Goal: Task Accomplishment & Management: Manage account settings

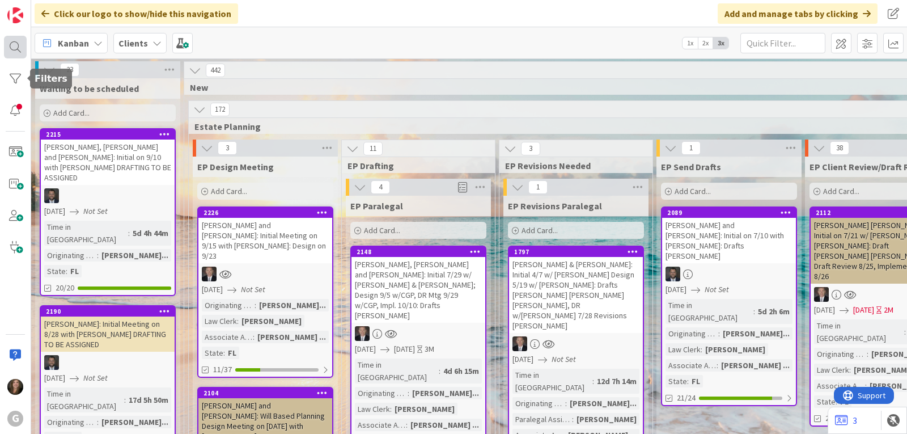
click at [15, 43] on div at bounding box center [15, 47] width 23 height 23
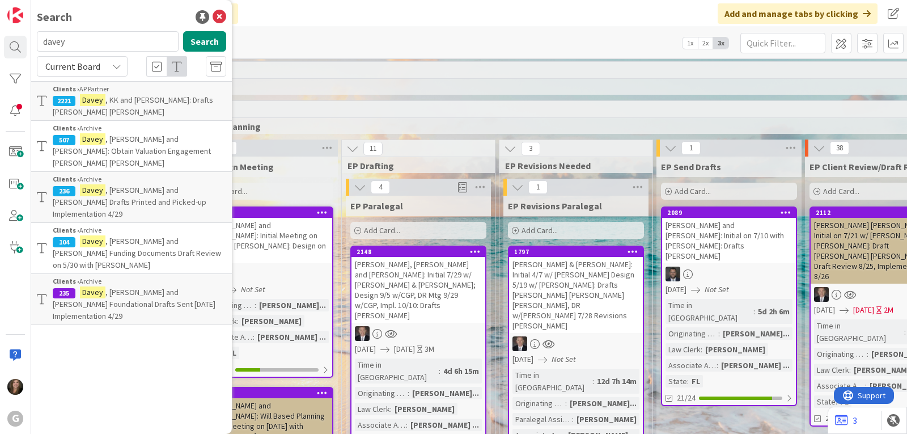
drag, startPoint x: 90, startPoint y: 43, endPoint x: 39, endPoint y: 41, distance: 50.5
click at [39, 41] on input "davey" at bounding box center [108, 41] width 142 height 20
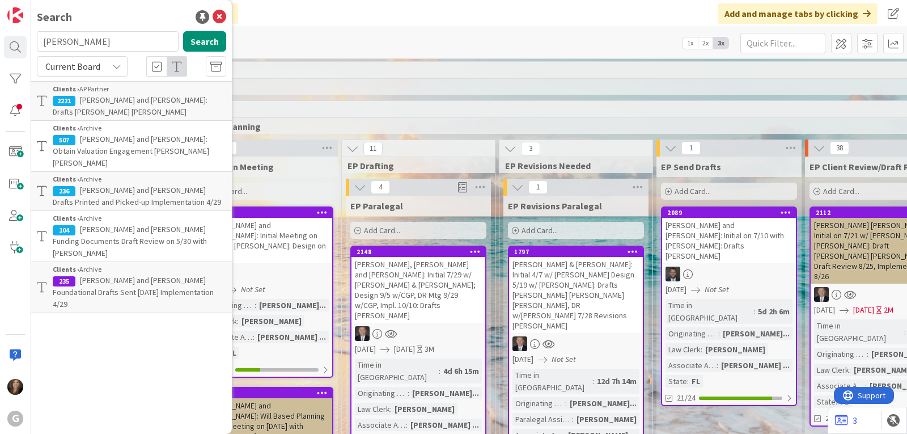
type input "[PERSON_NAME]"
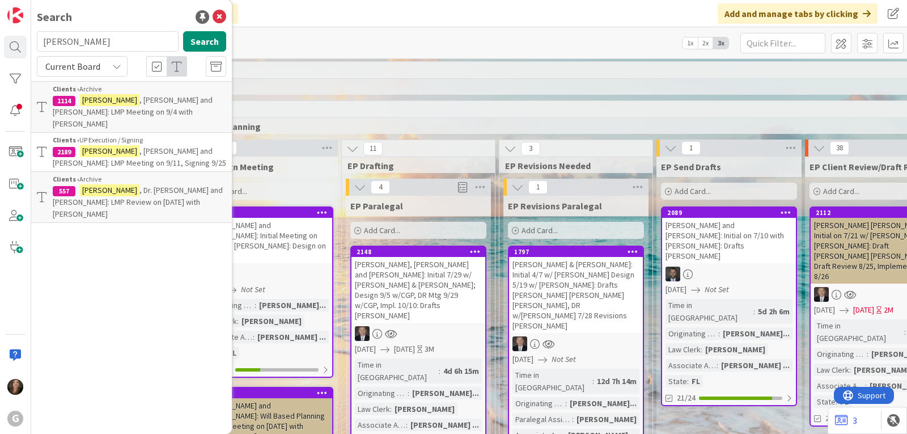
click at [85, 146] on span ", [PERSON_NAME] and [PERSON_NAME]: LMP Meeting on 9/11, Signing 9/25" at bounding box center [139, 157] width 173 height 22
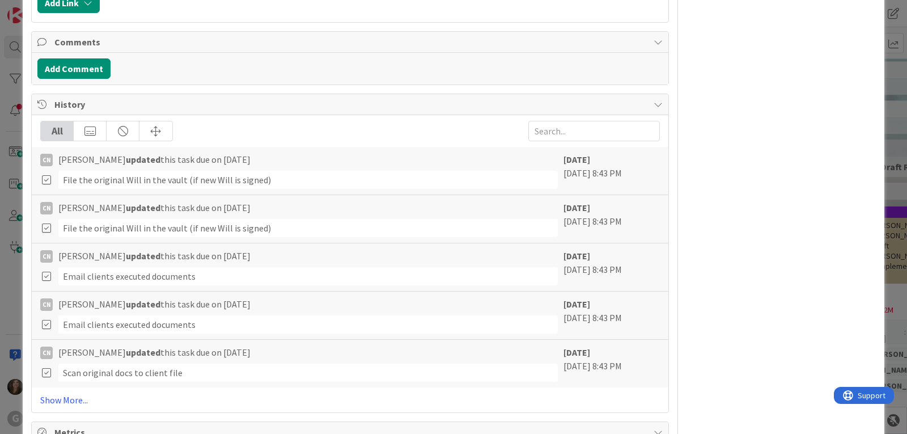
scroll to position [1134, 0]
click at [73, 396] on link "Show More..." at bounding box center [350, 398] width 620 height 14
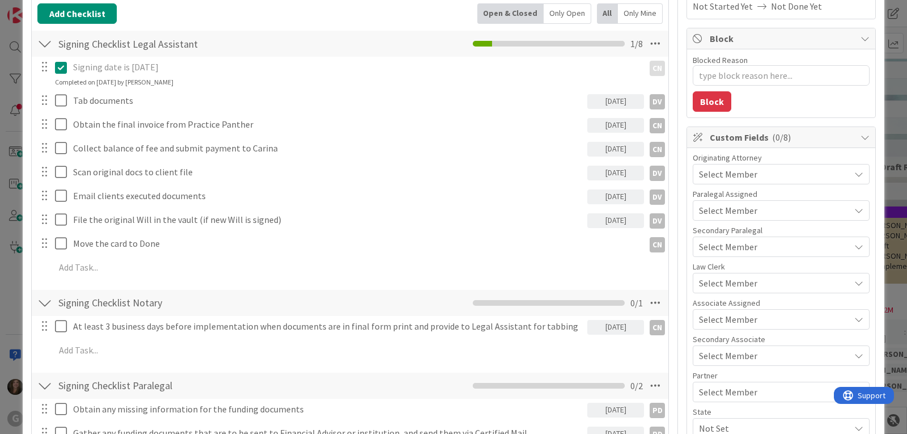
scroll to position [57, 0]
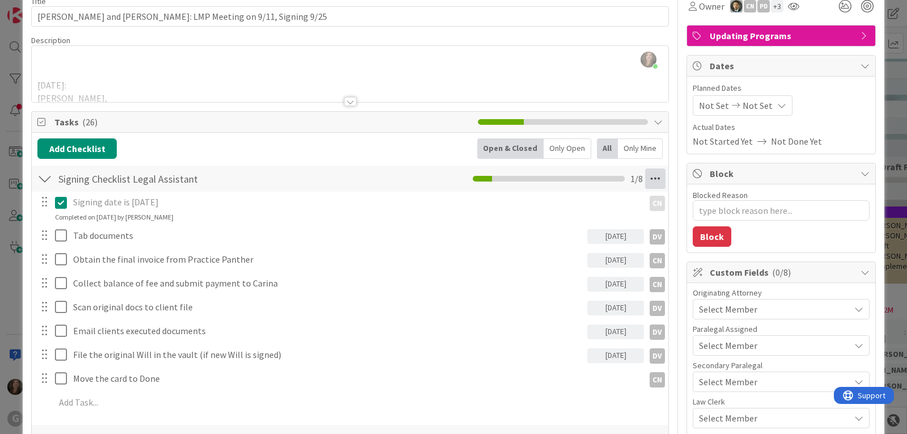
click at [646, 175] on icon at bounding box center [655, 178] width 20 height 20
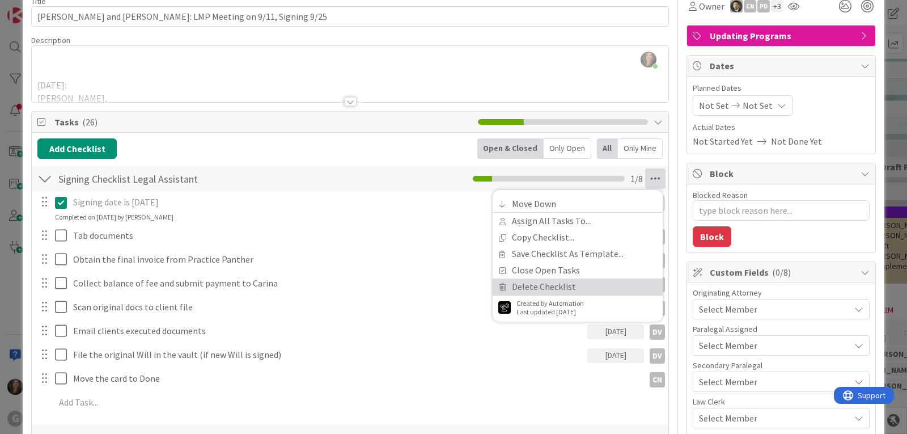
click at [553, 290] on link "Delete Checklist" at bounding box center [578, 286] width 170 height 16
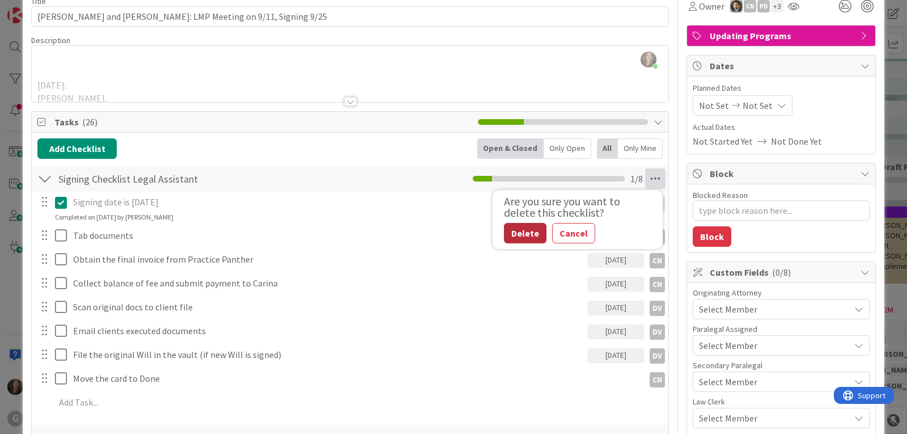
click at [517, 236] on button "Delete" at bounding box center [525, 233] width 43 height 20
click at [562, 234] on button "Cancel" at bounding box center [573, 233] width 43 height 20
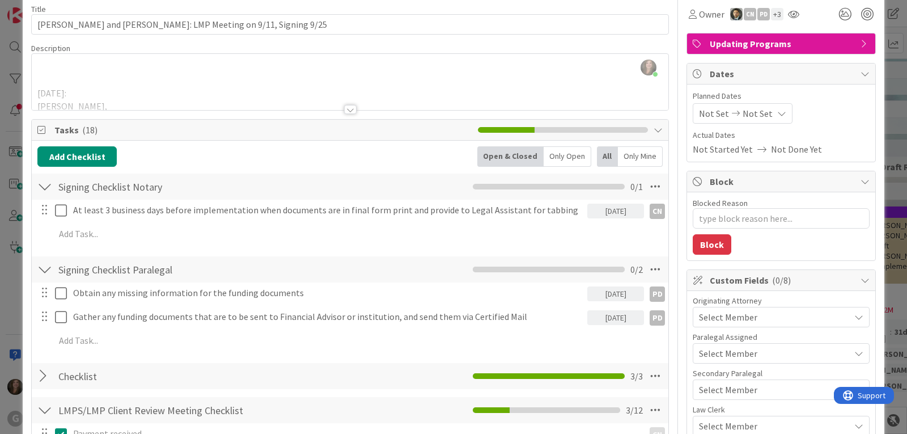
scroll to position [0, 0]
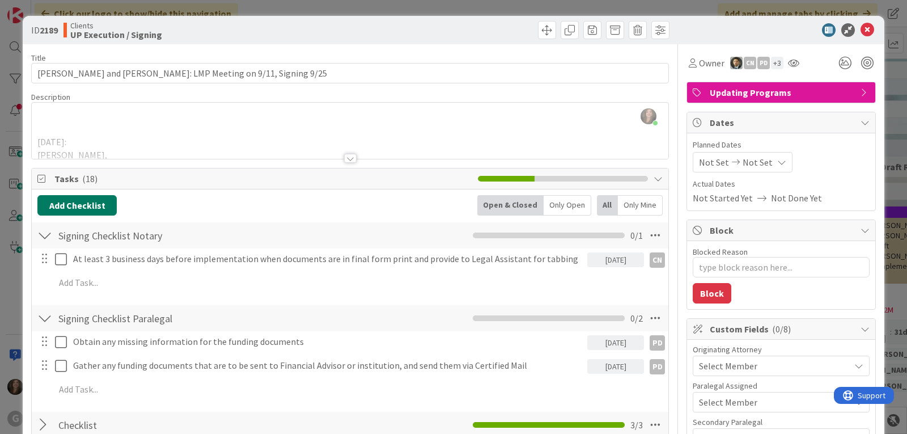
click at [88, 205] on button "Add Checklist" at bounding box center [76, 205] width 79 height 20
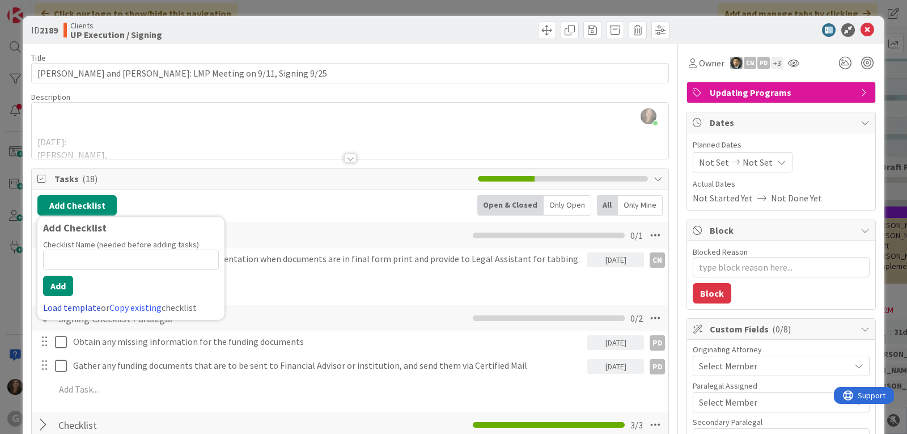
click at [58, 307] on link "Load template" at bounding box center [72, 307] width 58 height 11
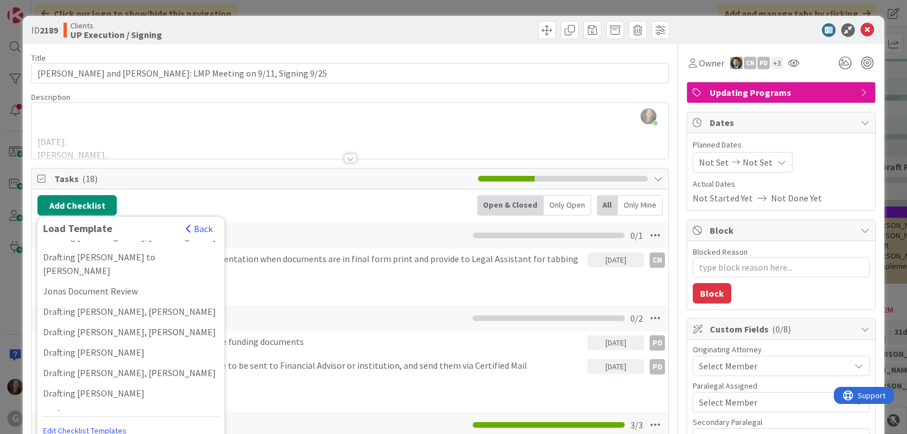
scroll to position [850, 0]
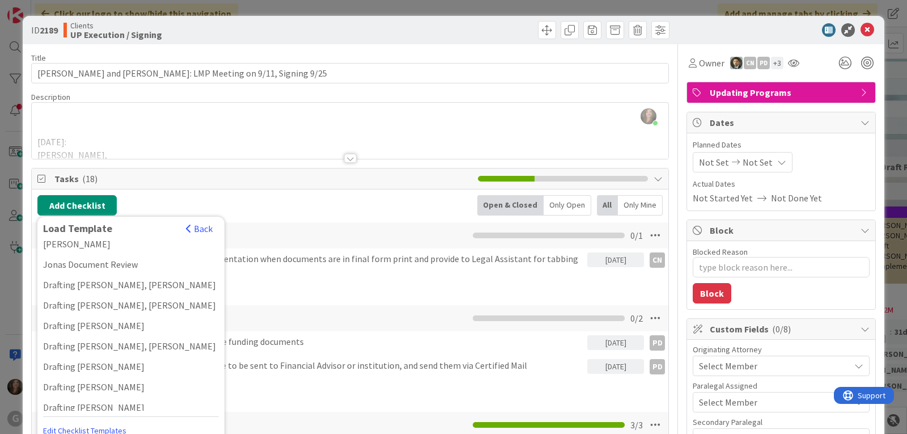
click at [99, 397] on div "Drafting [PERSON_NAME]" at bounding box center [130, 407] width 187 height 20
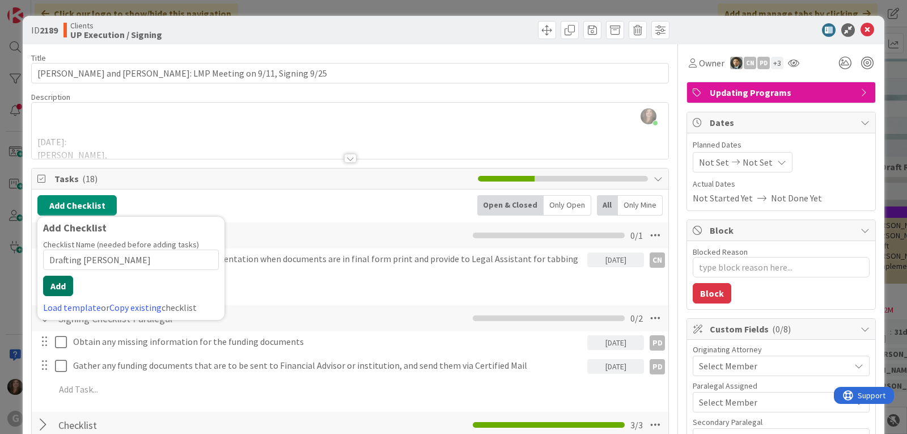
click at [48, 285] on button "Add" at bounding box center [58, 286] width 30 height 20
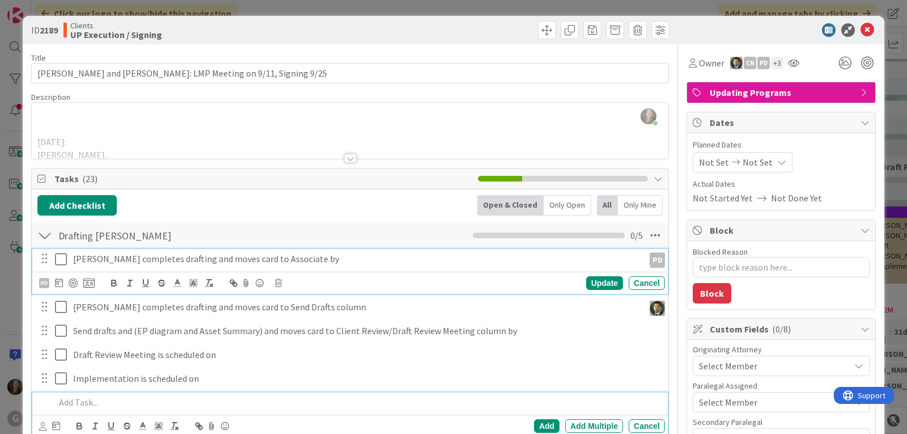
click at [129, 260] on p "[PERSON_NAME] completes drafting and moves card to Associate by" at bounding box center [356, 258] width 566 height 13
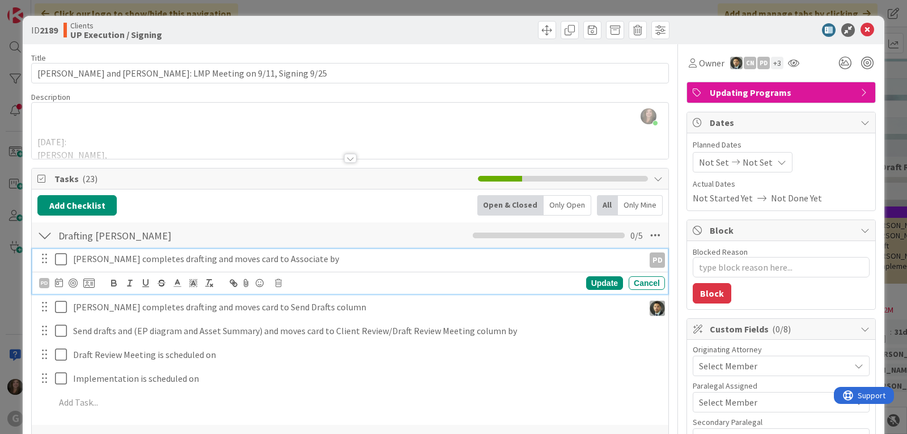
type textarea "x"
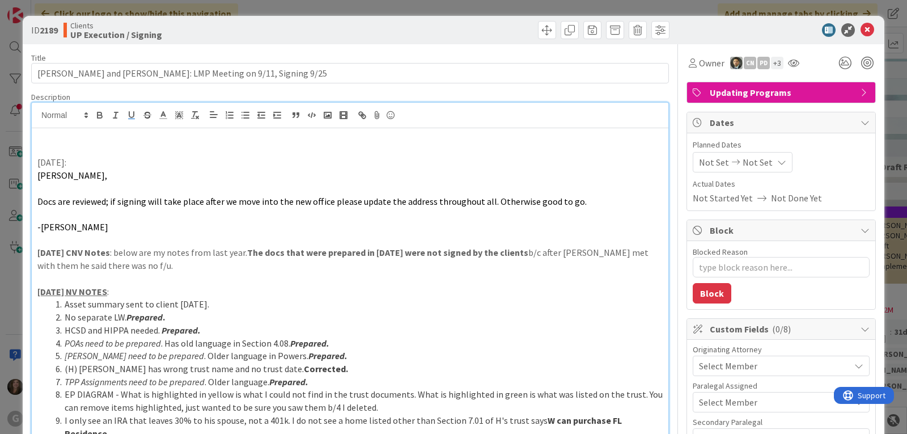
click at [123, 115] on div "[PERSON_NAME] joined 2 m ago [DATE]: [PERSON_NAME], Docs are reviewed; if signi…" at bounding box center [350, 290] width 637 height 375
click at [37, 136] on p "/16/25" at bounding box center [349, 136] width 625 height 13
click at [151, 126] on div at bounding box center [350, 116] width 637 height 26
click at [137, 131] on p "[DATE]" at bounding box center [349, 136] width 625 height 13
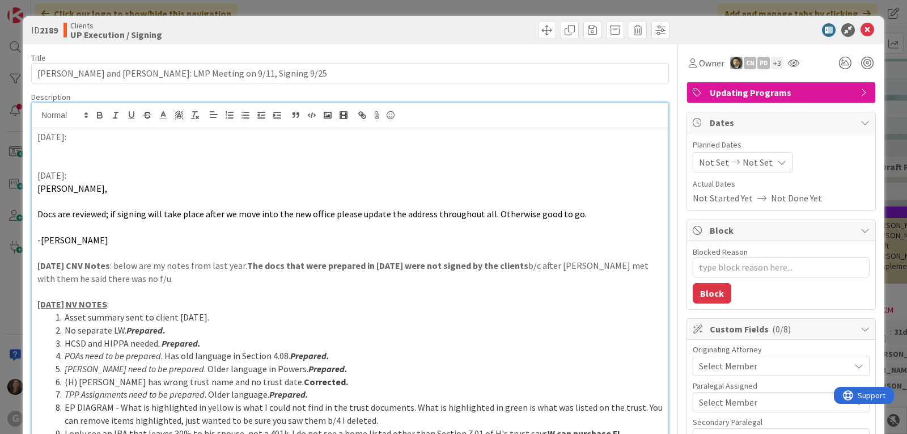
click at [60, 150] on p at bounding box center [349, 149] width 625 height 13
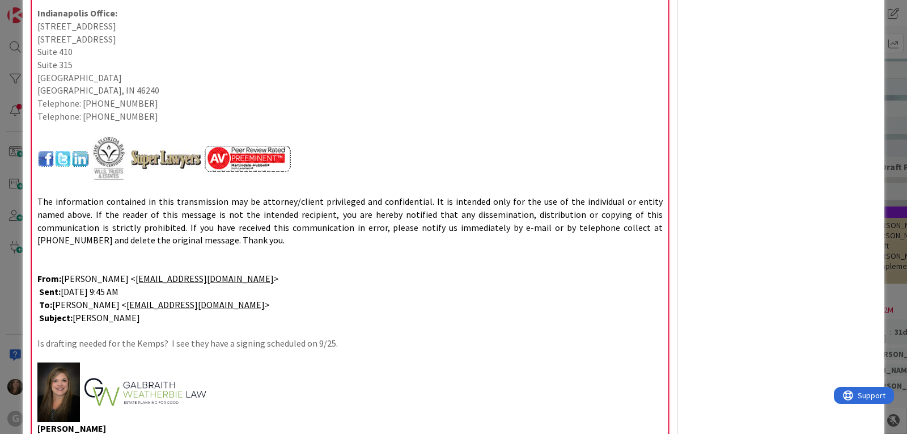
scroll to position [1738, 0]
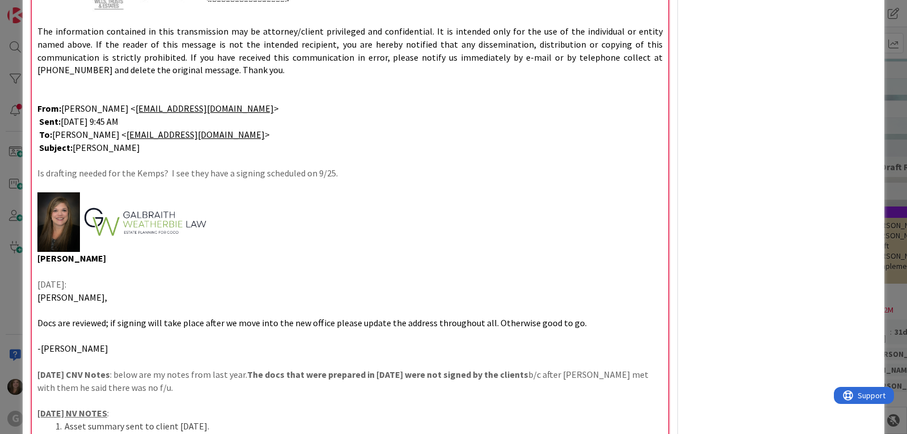
click at [310, 374] on strong "The docs that were prepared in [DATE] were not signed by the clients" at bounding box center [387, 374] width 281 height 11
click at [238, 202] on p at bounding box center [349, 222] width 625 height 60
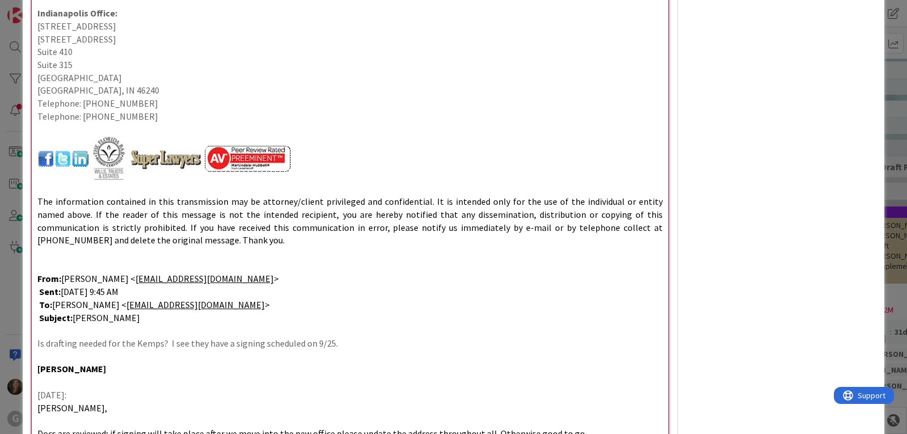
scroll to position [1454, 0]
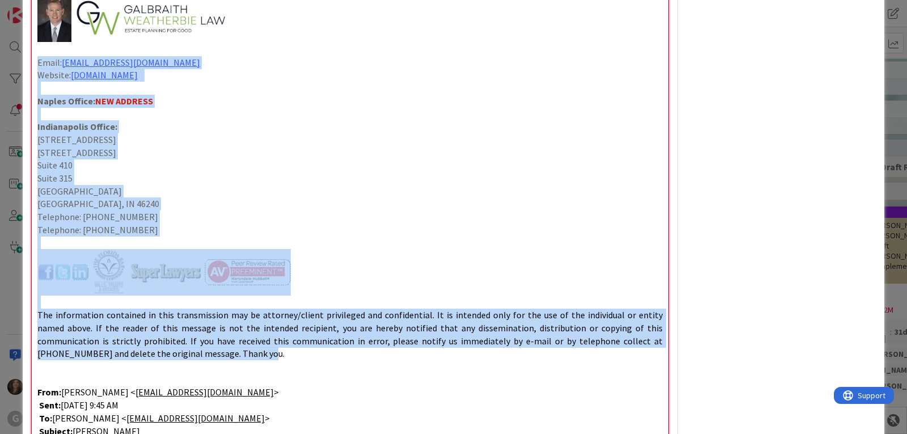
drag, startPoint x: 168, startPoint y: 353, endPoint x: 35, endPoint y: 64, distance: 318.9
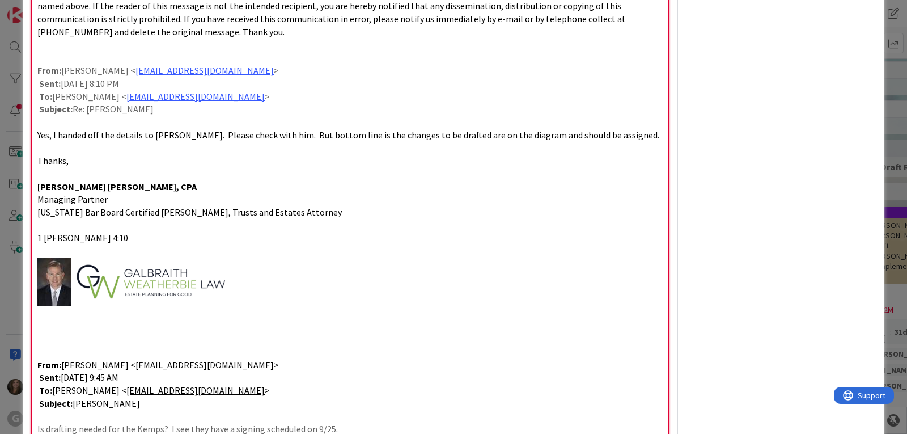
scroll to position [1284, 0]
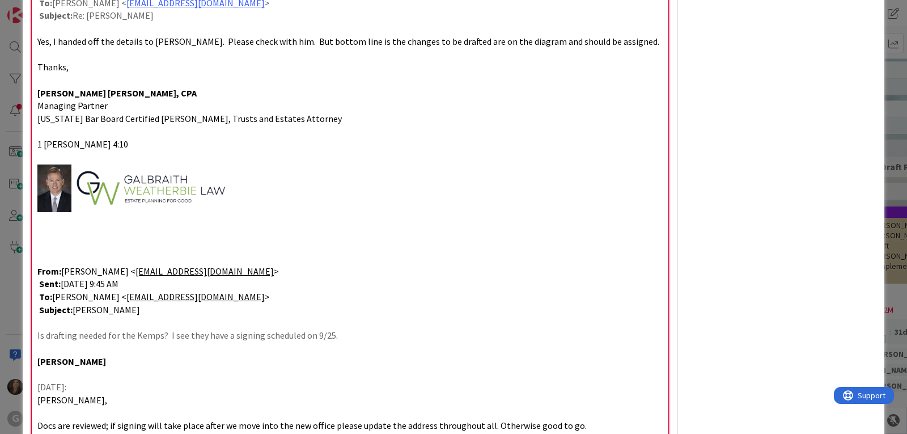
click at [37, 249] on p at bounding box center [349, 245] width 625 height 13
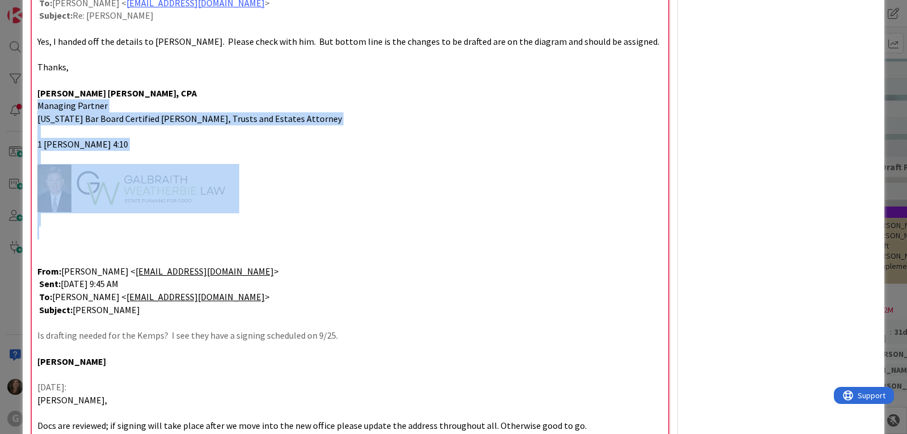
drag, startPoint x: 37, startPoint y: 249, endPoint x: 31, endPoint y: 108, distance: 141.3
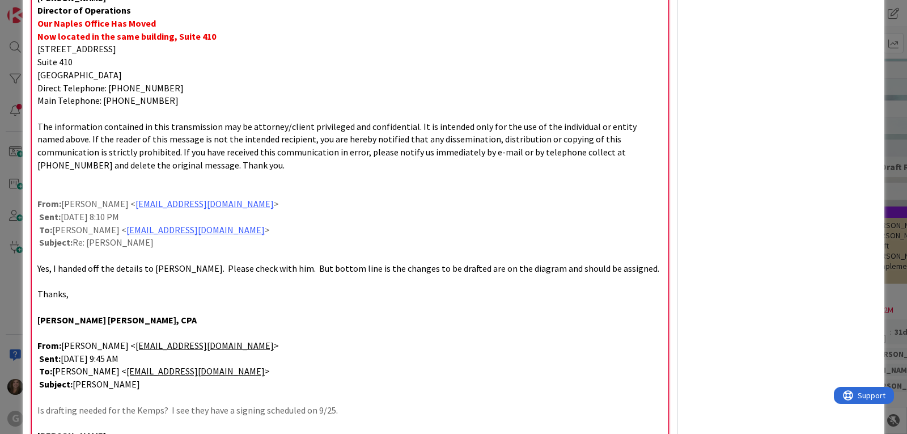
scroll to position [887, 0]
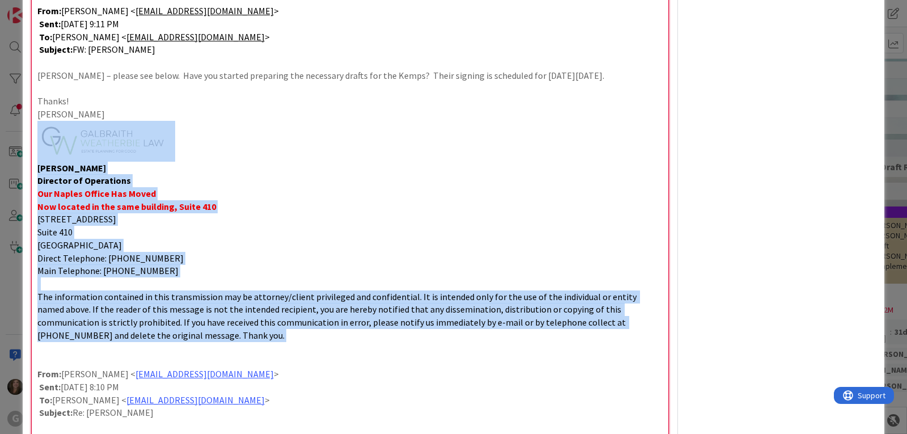
drag, startPoint x: 37, startPoint y: 352, endPoint x: 51, endPoint y: 146, distance: 206.9
click at [51, 146] on div "[DATE]: [PERSON_NAME] – thank you for getting back with me. Drafts to [PERSON_N…" at bounding box center [350, 93] width 637 height 1705
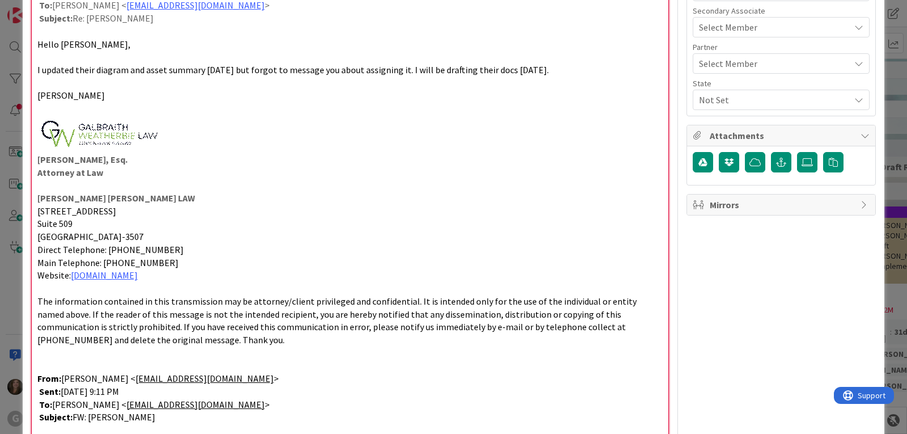
scroll to position [490, 0]
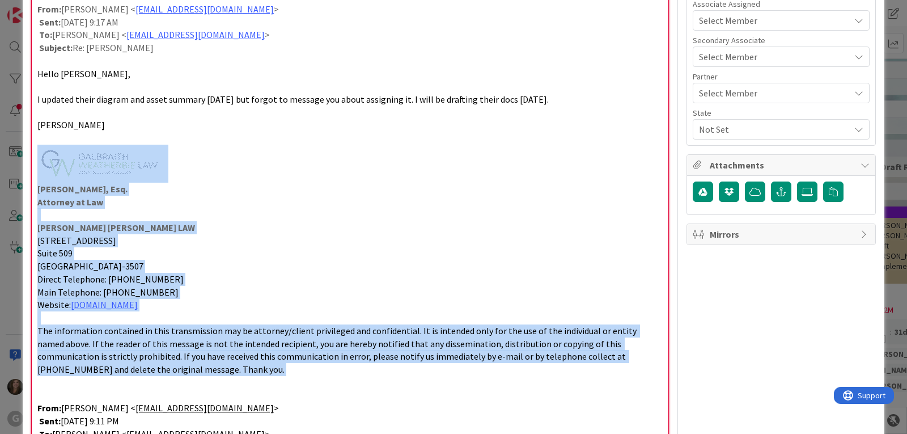
drag, startPoint x: 36, startPoint y: 381, endPoint x: 36, endPoint y: 173, distance: 208.1
click at [36, 173] on div "[DATE]: [PERSON_NAME] – thank you for getting back with me. Drafts to [PERSON_N…" at bounding box center [350, 373] width 637 height 1471
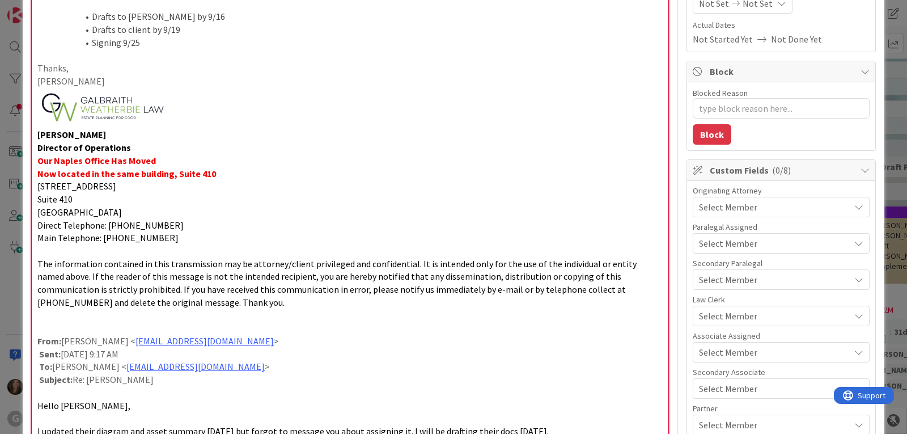
scroll to position [94, 0]
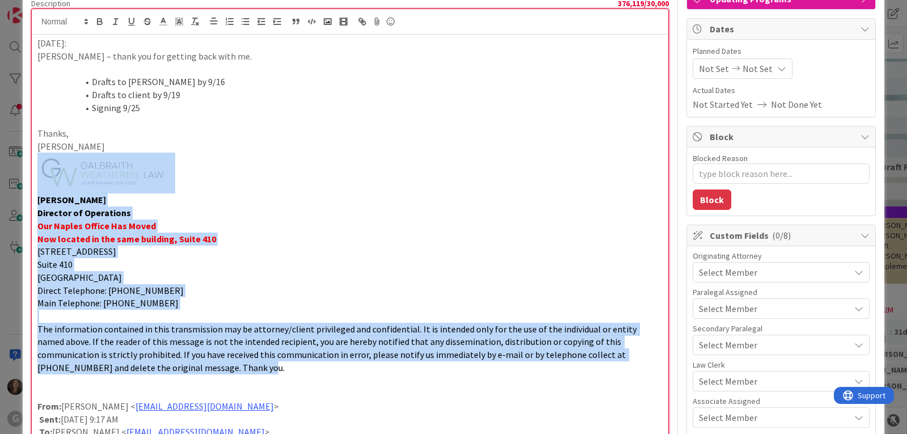
drag, startPoint x: 157, startPoint y: 370, endPoint x: 22, endPoint y: 175, distance: 237.0
click at [22, 175] on div "ID 2189 Clients UP Execution / Signing Title 56 / 128 [PERSON_NAME] and [PERSON…" at bounding box center [453, 217] width 907 height 434
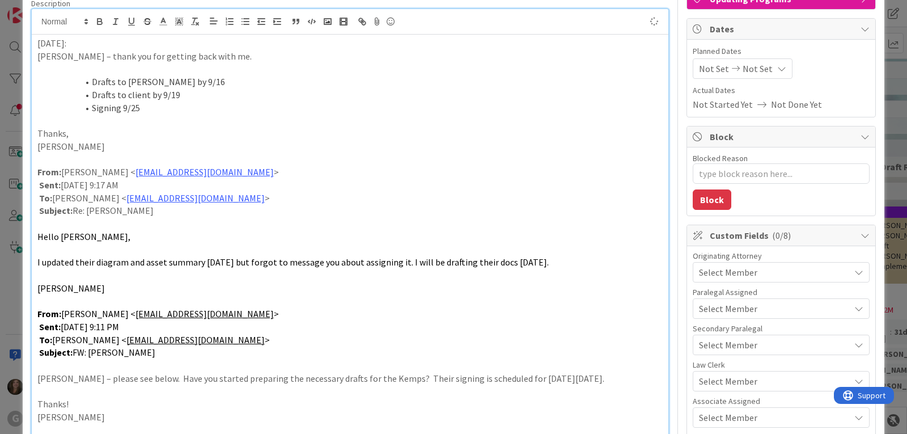
type textarea "x"
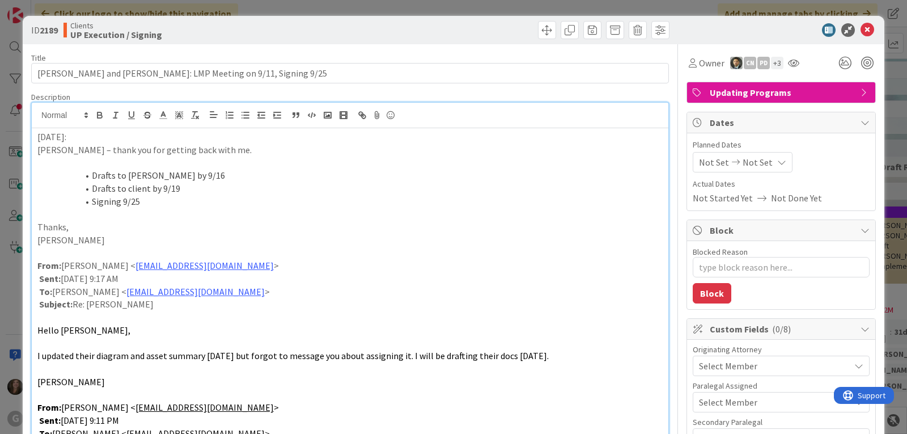
click at [700, 158] on span "Not Set" at bounding box center [714, 162] width 30 height 14
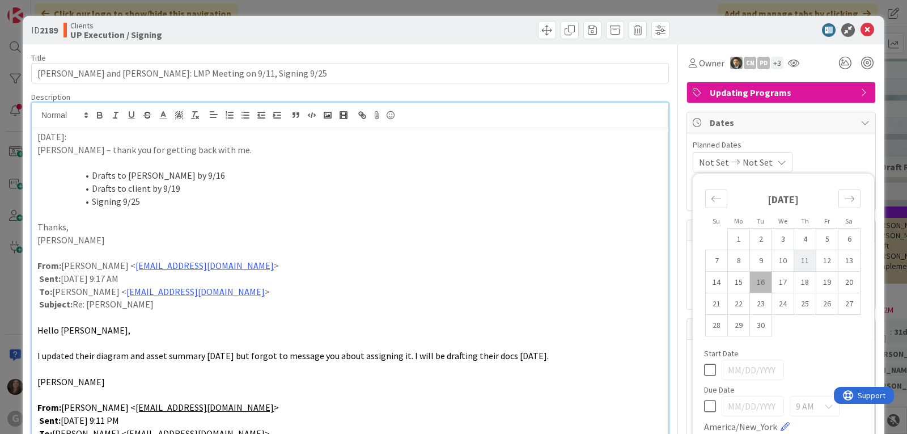
click at [796, 256] on td "11" at bounding box center [805, 261] width 22 height 22
type input "[DATE]"
type textarea "x"
click at [704, 406] on icon at bounding box center [710, 406] width 12 height 14
type input "[DATE]"
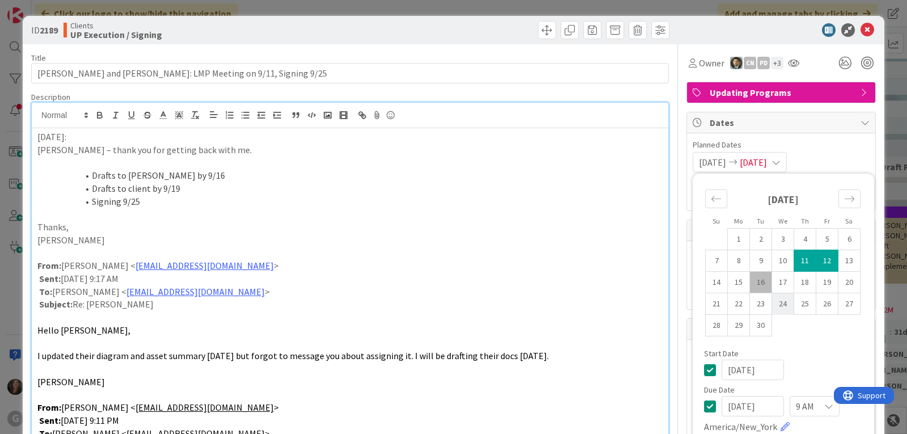
type textarea "x"
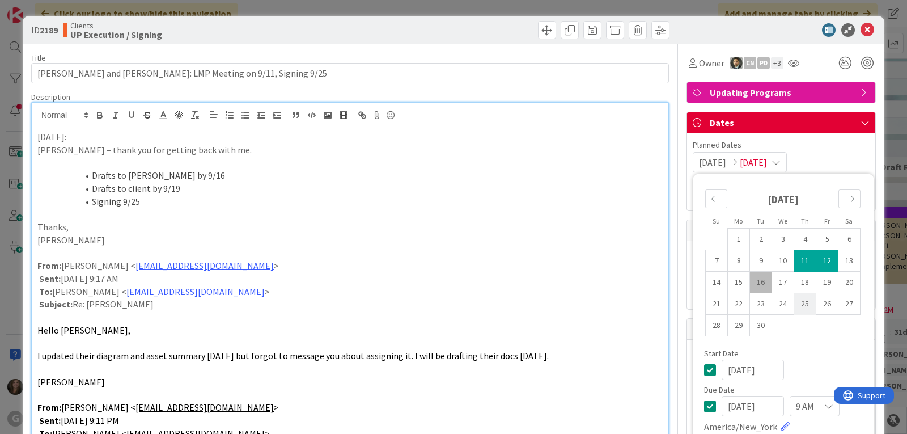
click at [795, 298] on td "25" at bounding box center [805, 304] width 22 height 22
type input "[DATE]"
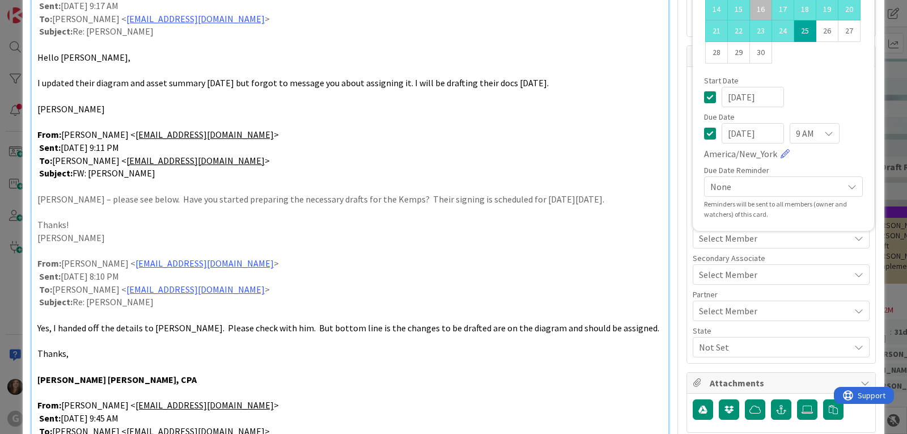
scroll to position [283, 0]
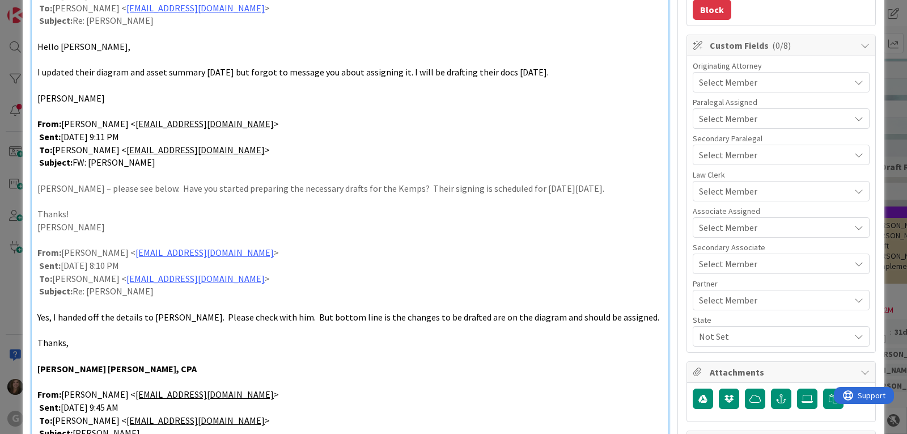
click at [713, 341] on span "Not Set" at bounding box center [774, 336] width 151 height 14
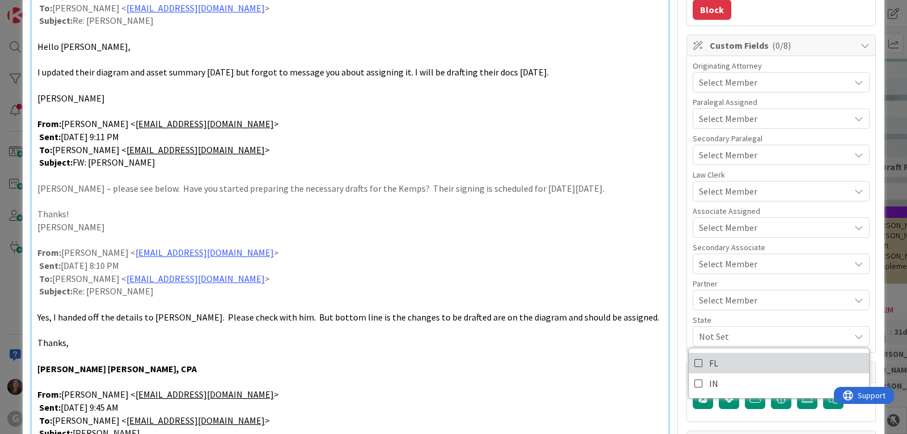
click at [713, 366] on link "FL" at bounding box center [779, 363] width 180 height 20
click at [730, 232] on span "Select Member" at bounding box center [728, 228] width 58 height 14
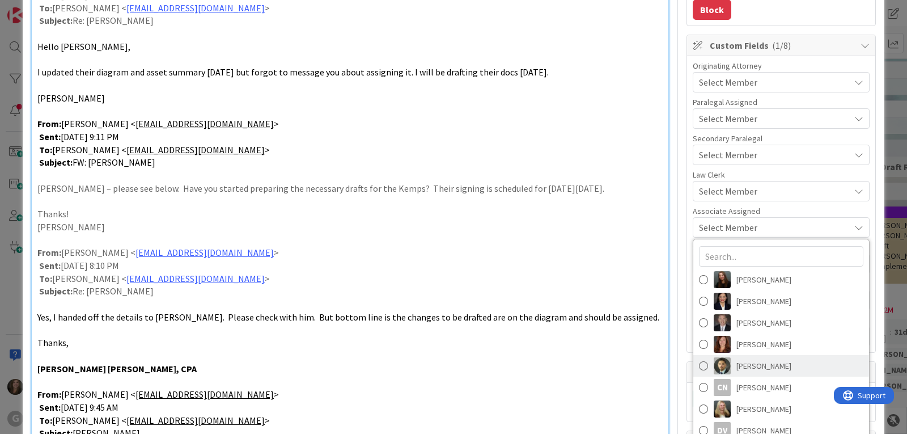
click at [741, 365] on span "[PERSON_NAME]" at bounding box center [764, 365] width 55 height 17
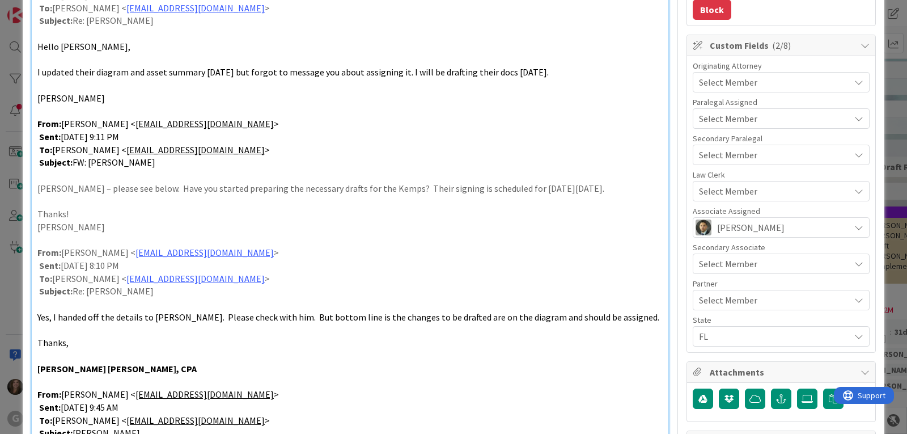
click at [729, 192] on span "Select Member" at bounding box center [728, 191] width 58 height 14
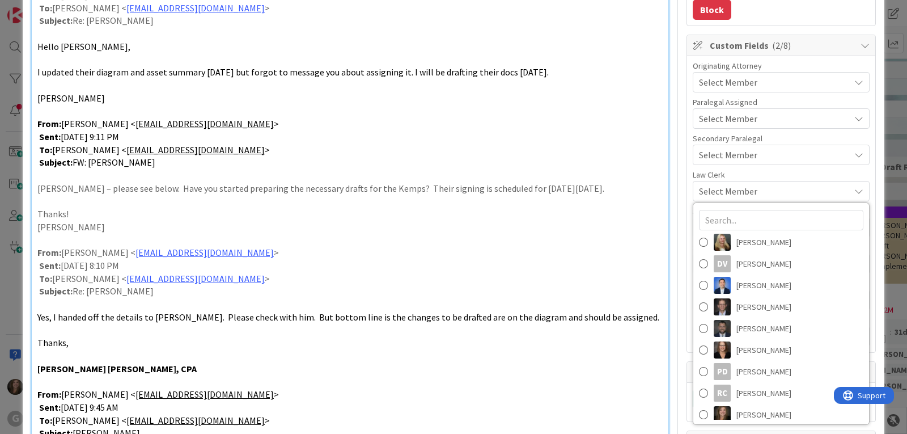
scroll to position [136, 0]
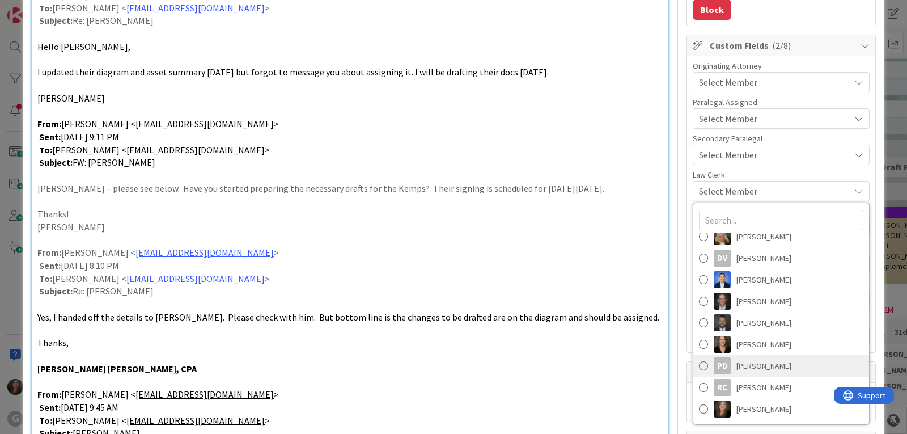
click at [741, 366] on span "[PERSON_NAME]" at bounding box center [764, 365] width 55 height 17
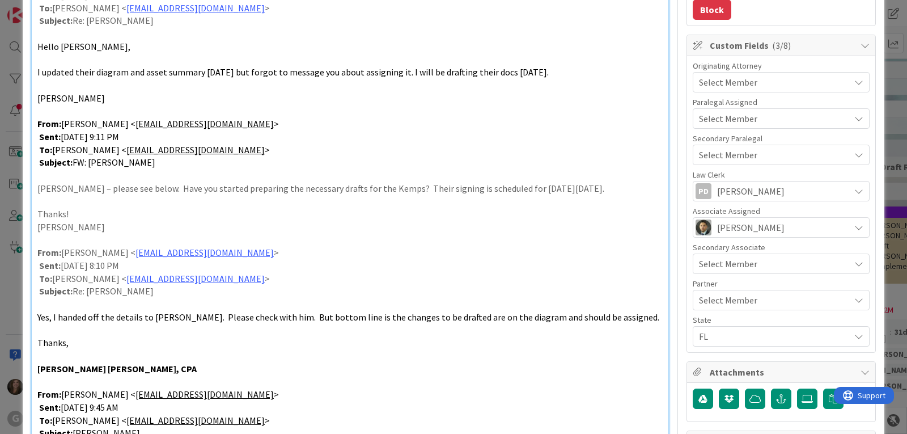
click at [745, 83] on span "Select Member" at bounding box center [728, 82] width 58 height 14
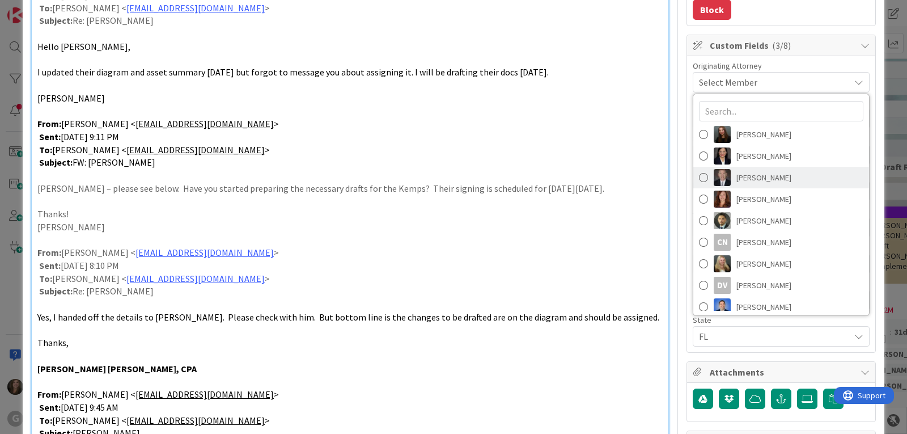
click at [737, 180] on span "[PERSON_NAME]" at bounding box center [764, 177] width 55 height 17
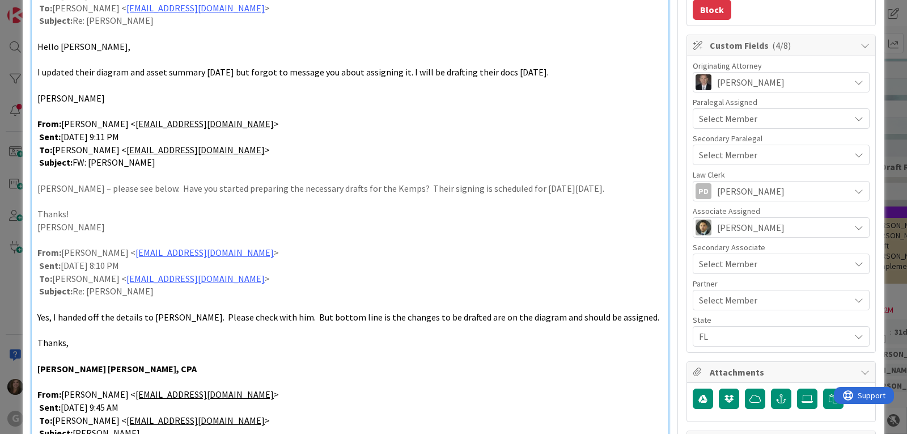
type textarea "x"
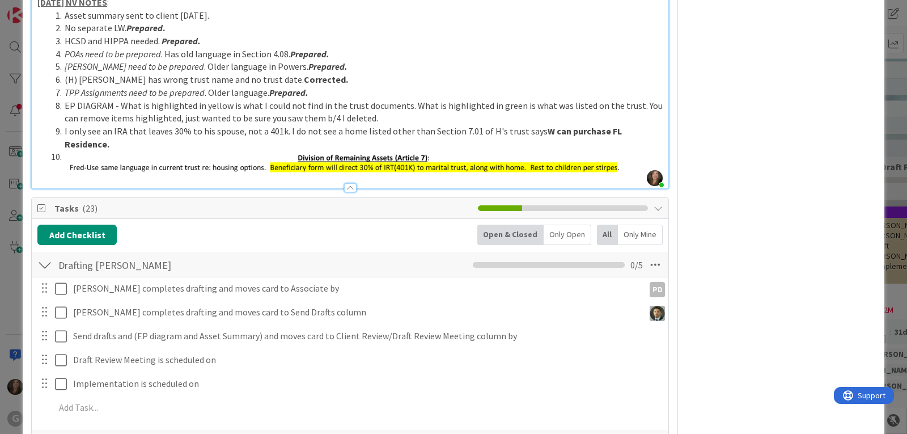
scroll to position [964, 0]
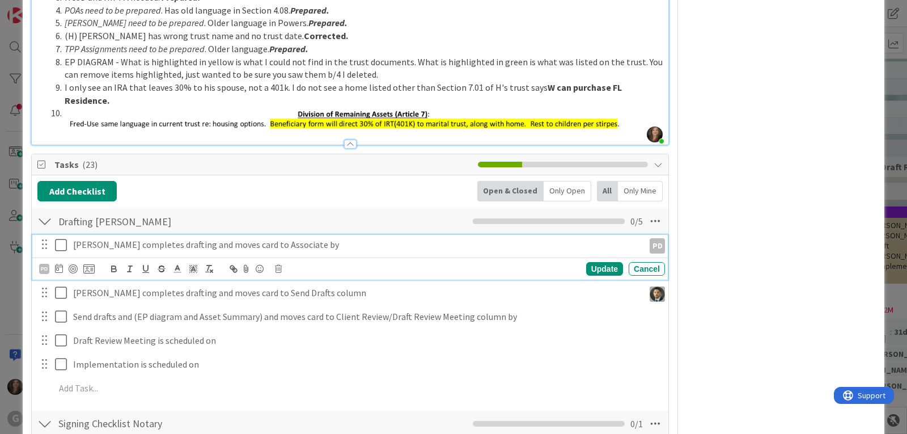
click at [179, 238] on p "[PERSON_NAME] completes drafting and moves card to Associate by" at bounding box center [356, 244] width 566 height 13
click at [56, 264] on icon at bounding box center [59, 268] width 8 height 9
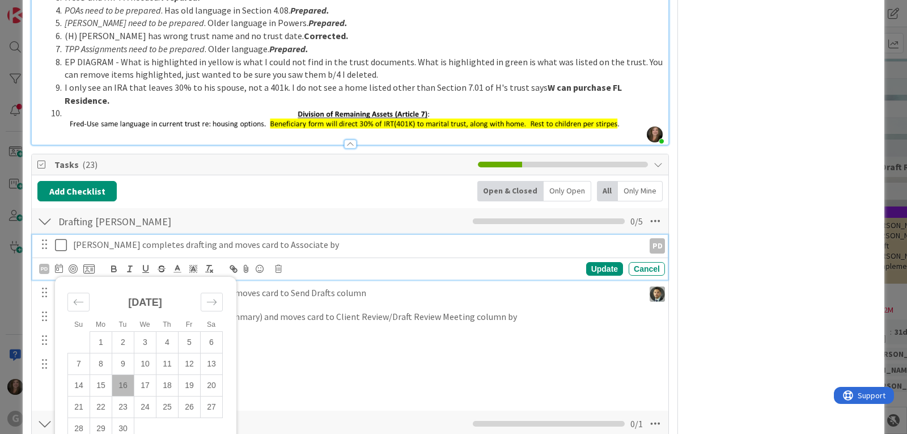
click at [121, 374] on td "16" at bounding box center [123, 385] width 22 height 22
type input "[DATE]"
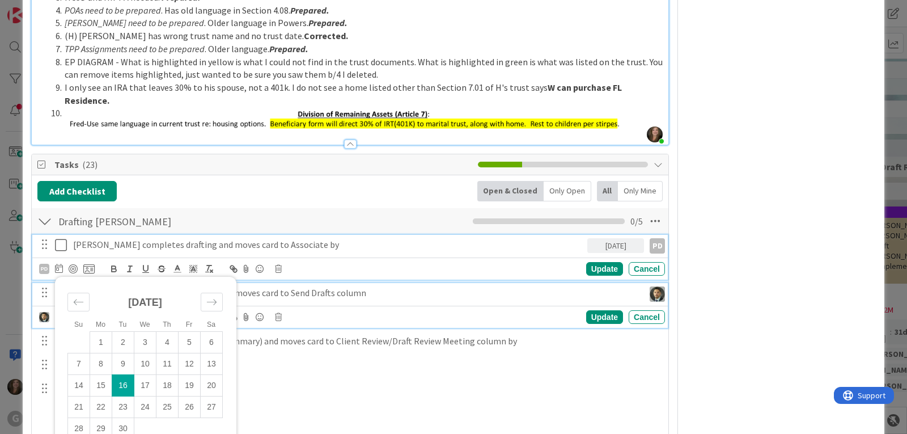
click at [282, 286] on p "[PERSON_NAME] completes drafting and moves card to Send Drafts column" at bounding box center [356, 292] width 566 height 13
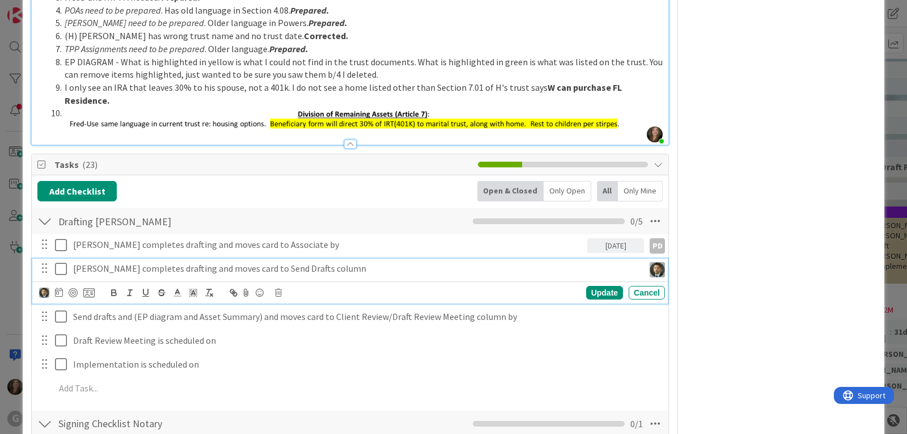
scroll to position [939, 0]
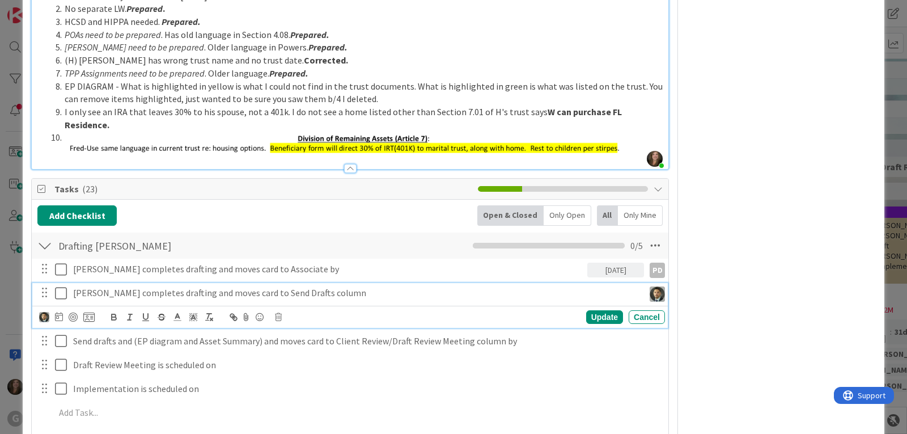
type textarea "x"
click at [58, 312] on icon at bounding box center [59, 316] width 8 height 9
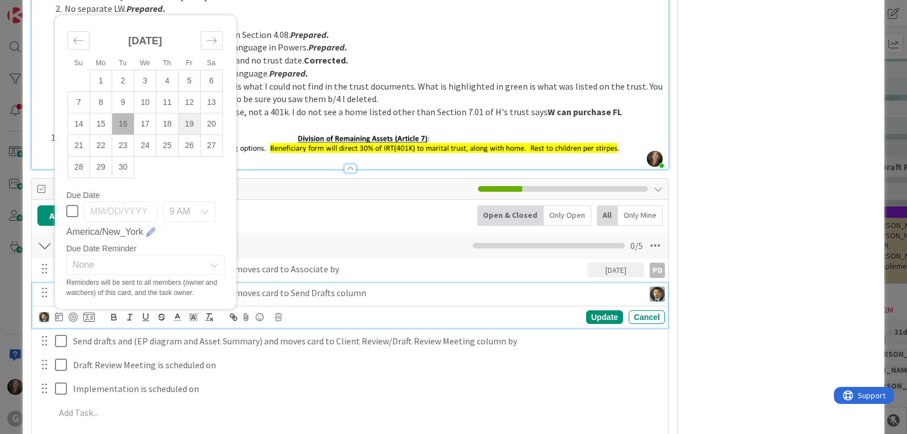
click at [184, 113] on td "19" at bounding box center [190, 124] width 22 height 22
type input "[DATE]"
click at [586, 310] on div "Update" at bounding box center [604, 317] width 37 height 14
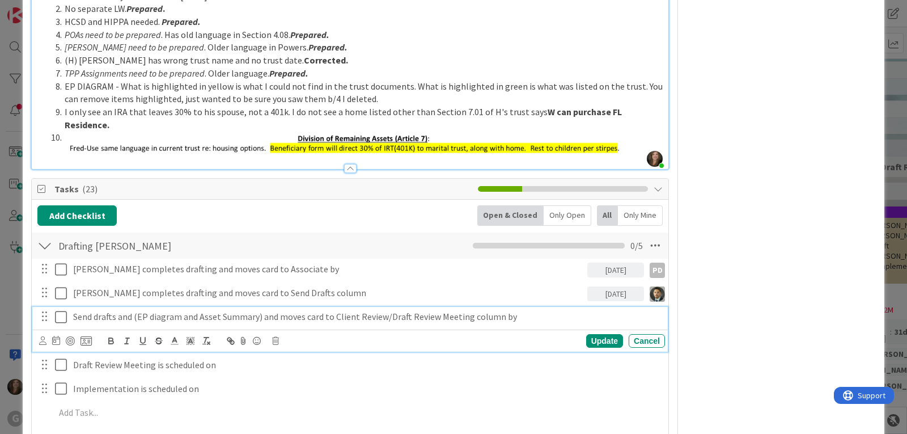
click at [112, 310] on p "Send drafts and (EP diagram and Asset Summary) and moves card to Client Review/…" at bounding box center [366, 316] width 587 height 13
click at [43, 336] on icon at bounding box center [42, 340] width 7 height 9
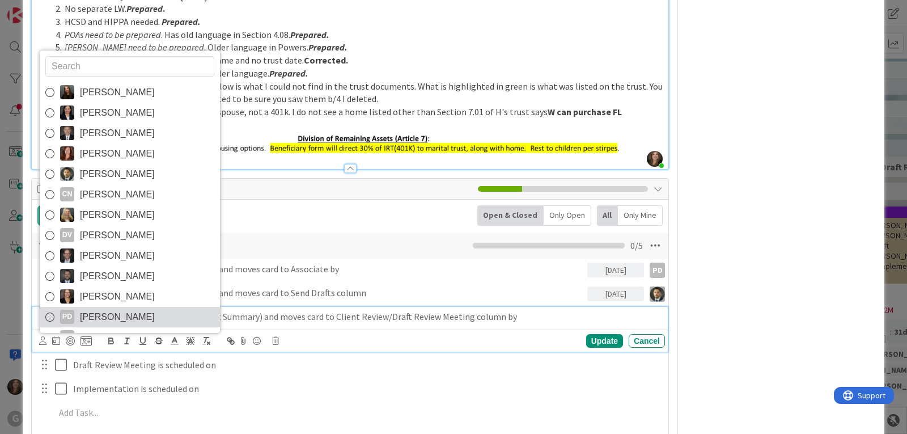
click at [92, 308] on span "[PERSON_NAME]" at bounding box center [117, 316] width 75 height 17
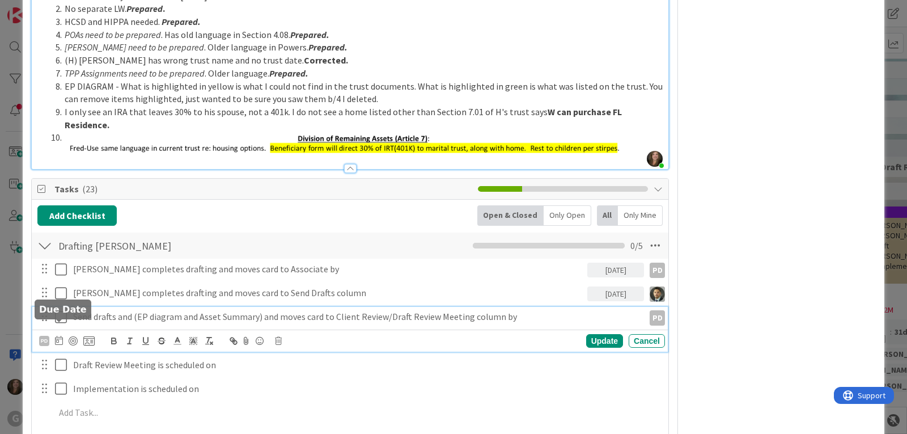
click at [58, 336] on icon at bounding box center [59, 340] width 8 height 9
type textarea "x"
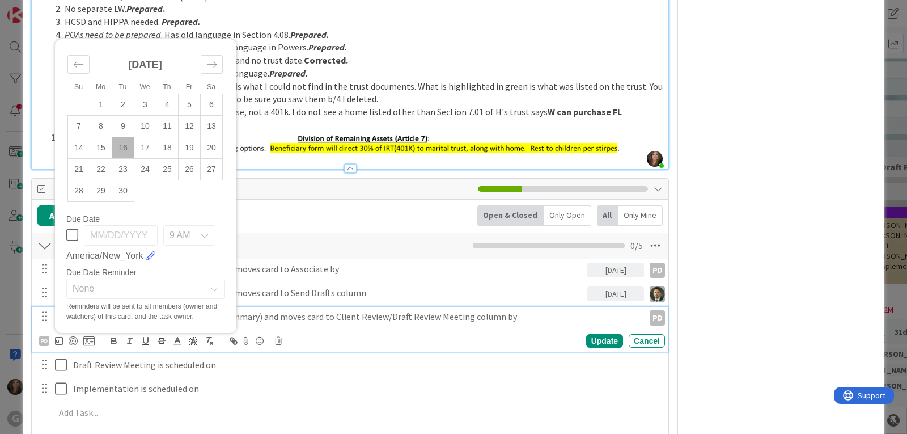
click at [71, 228] on icon at bounding box center [72, 235] width 12 height 14
type input "[DATE]"
type textarea "x"
click at [123, 225] on input "[DATE]" at bounding box center [121, 235] width 74 height 20
click at [112, 225] on input "[DATE]" at bounding box center [121, 235] width 74 height 20
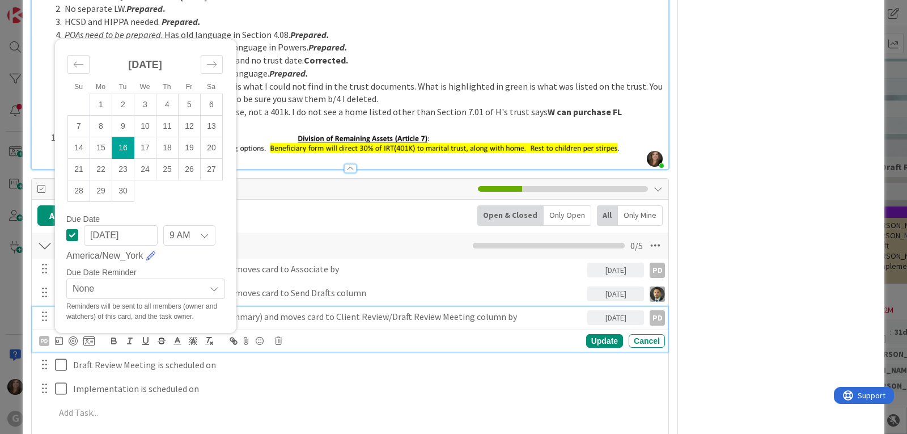
type input "[DATE]"
type textarea "x"
type input "[DATE]"
click at [602, 334] on div "Update" at bounding box center [604, 341] width 37 height 14
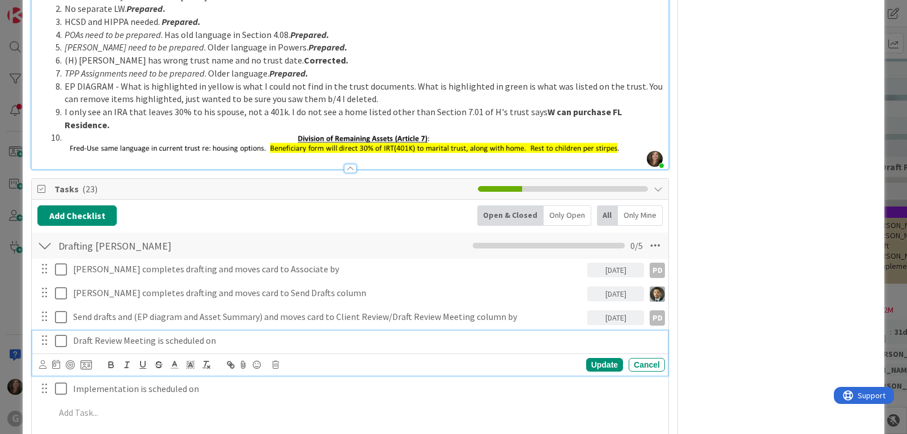
click at [125, 334] on p "Draft Review Meeting is scheduled on" at bounding box center [366, 340] width 587 height 13
click at [273, 361] on icon at bounding box center [275, 365] width 7 height 8
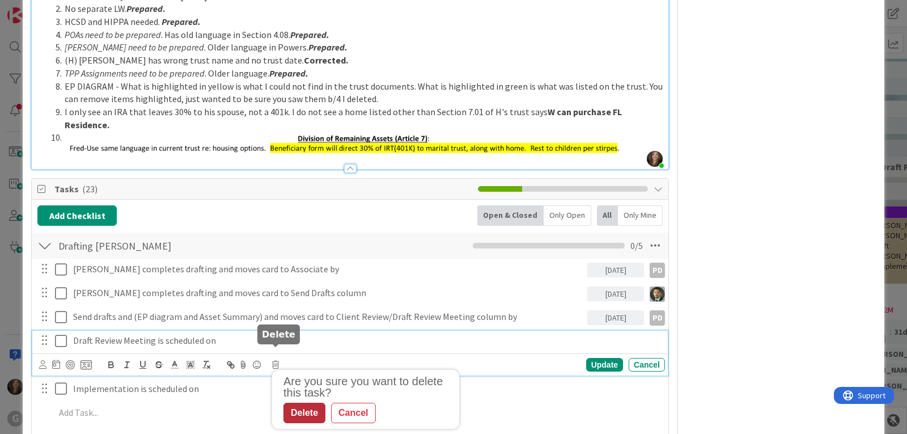
click at [296, 403] on div "Delete" at bounding box center [304, 413] width 42 height 20
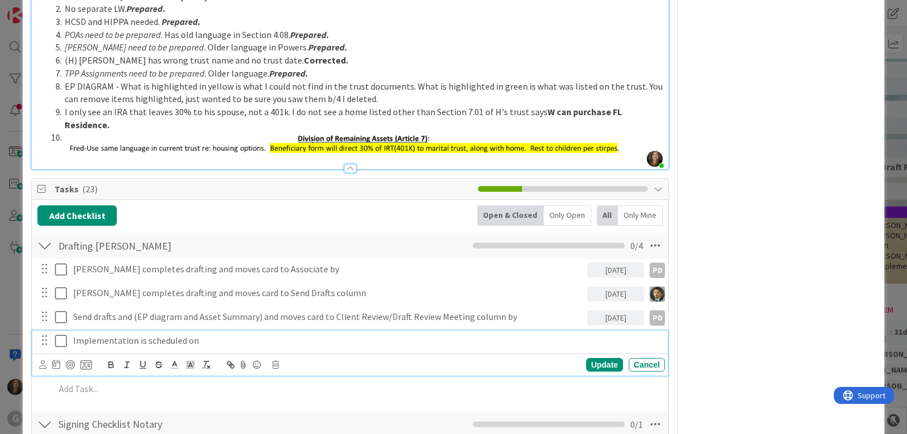
click at [139, 334] on p "Implementation is scheduled on" at bounding box center [366, 340] width 587 height 13
click at [53, 359] on icon at bounding box center [56, 363] width 8 height 9
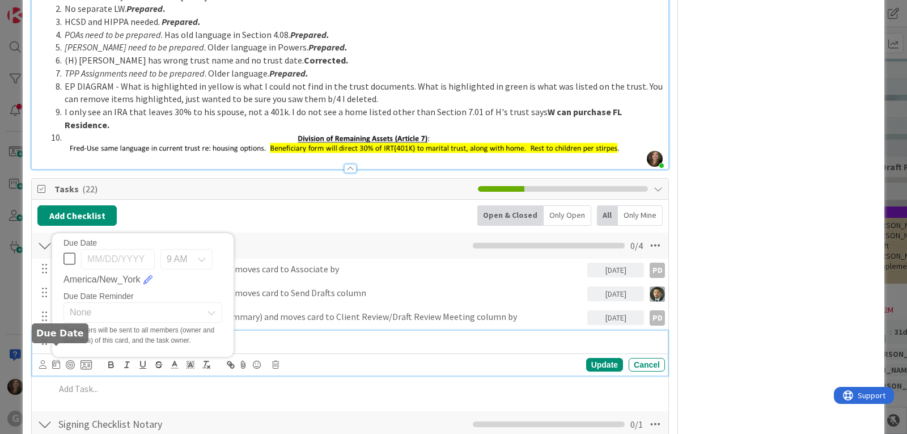
type textarea "x"
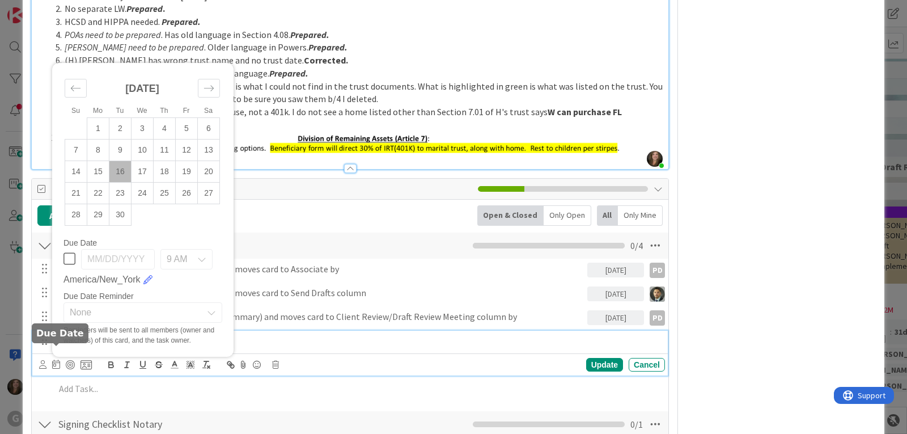
click at [57, 359] on icon at bounding box center [56, 363] width 8 height 9
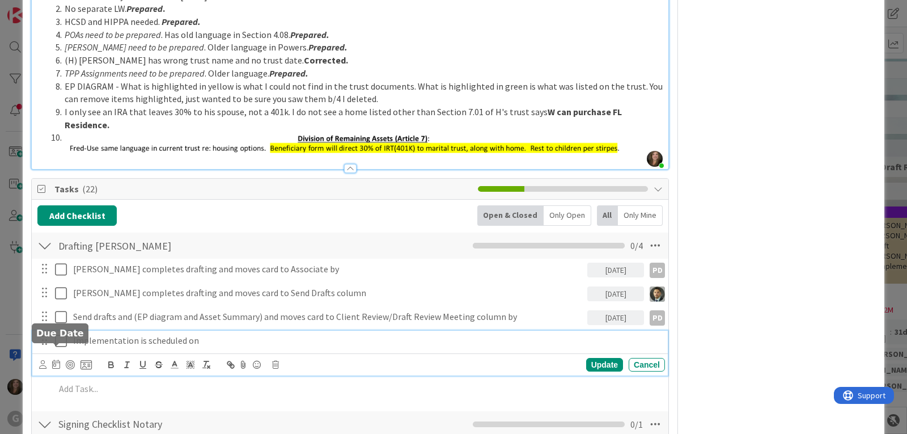
click at [57, 359] on icon at bounding box center [56, 363] width 8 height 9
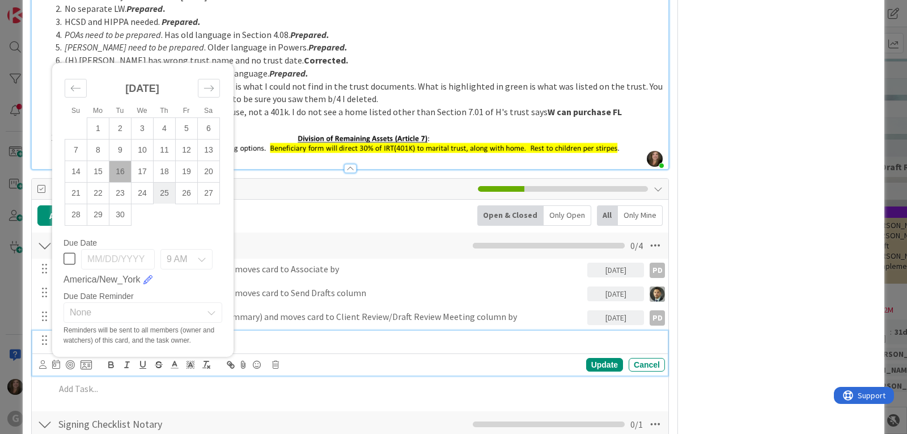
click at [165, 182] on td "25" at bounding box center [165, 193] width 22 height 22
type input "[DATE]"
click at [592, 358] on div "Update" at bounding box center [604, 365] width 37 height 14
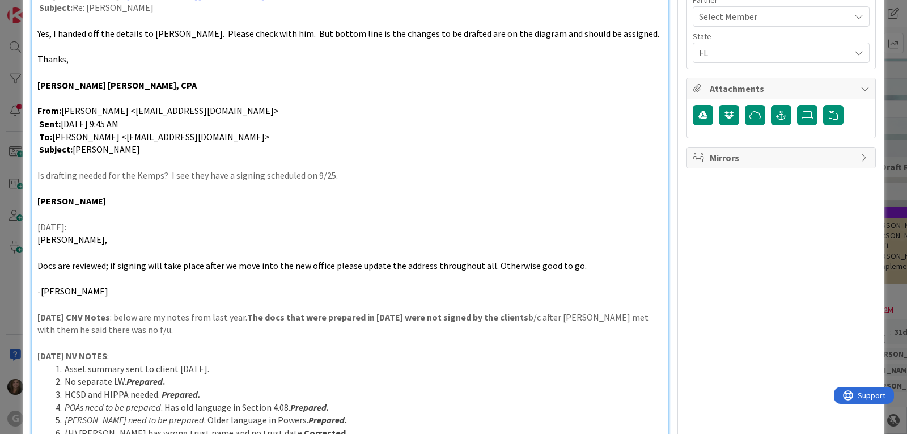
scroll to position [794, 0]
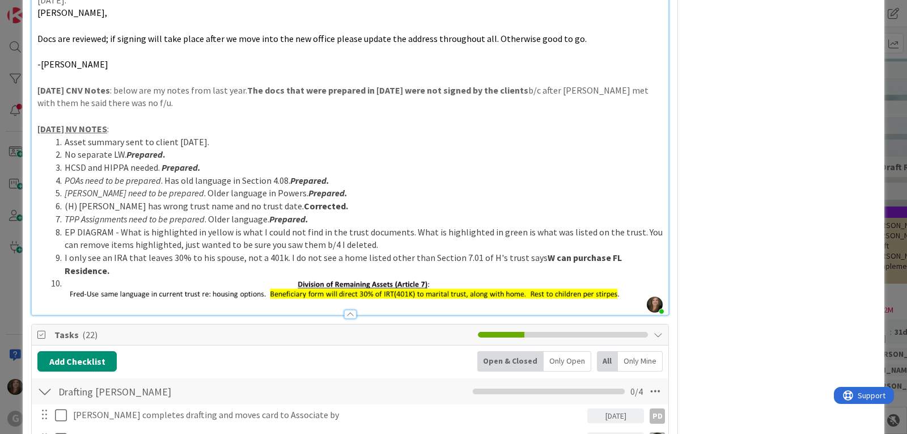
click at [345, 310] on div at bounding box center [350, 314] width 12 height 9
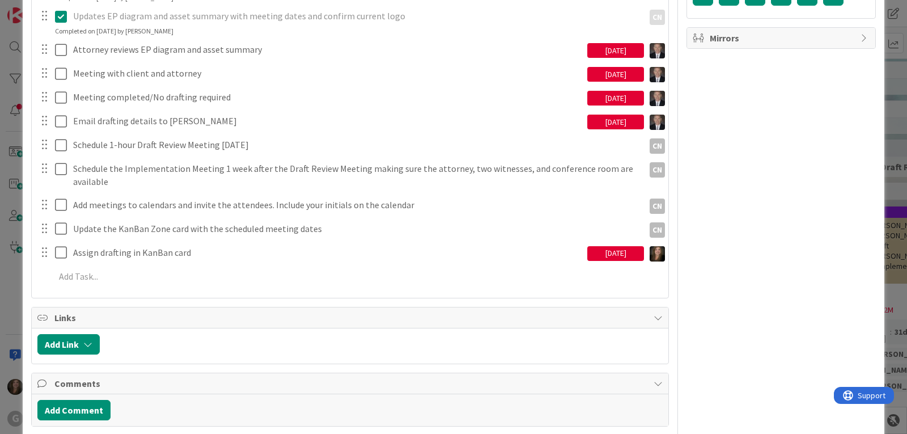
scroll to position [624, 0]
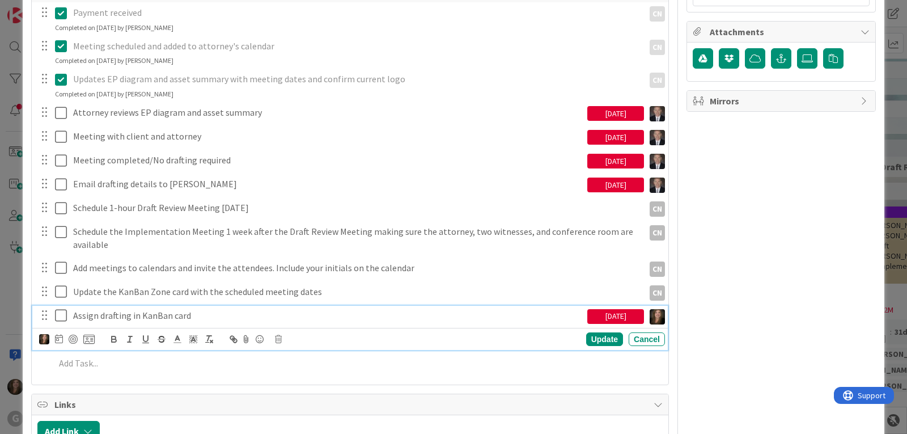
click at [61, 316] on icon at bounding box center [61, 315] width 12 height 14
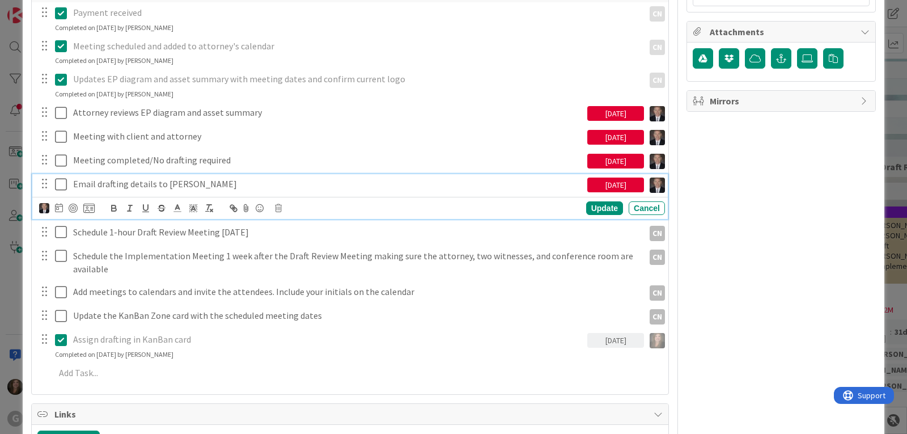
click at [59, 184] on icon at bounding box center [61, 184] width 12 height 14
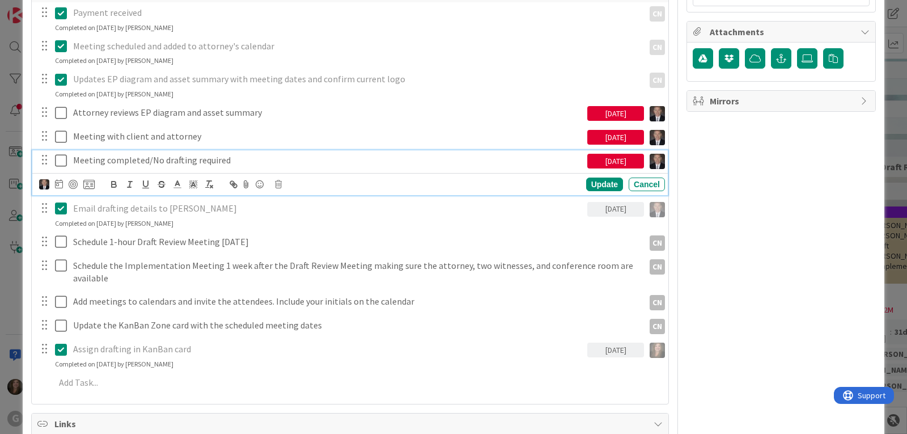
click at [59, 162] on icon at bounding box center [61, 161] width 12 height 14
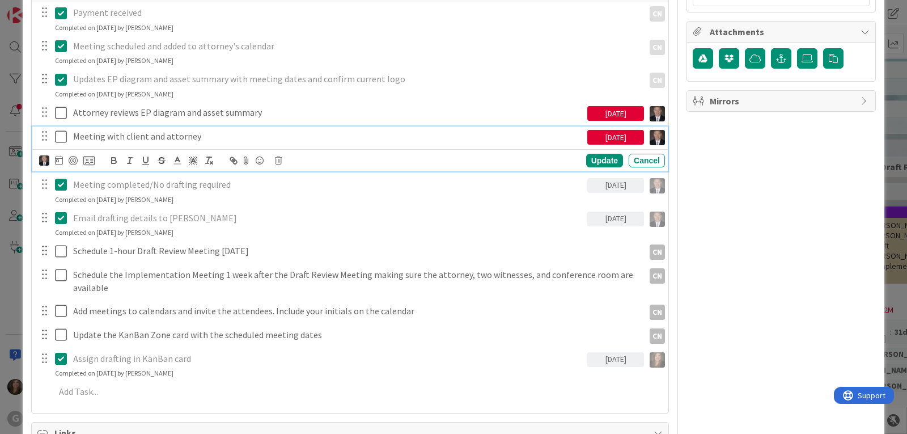
click at [61, 136] on icon at bounding box center [61, 137] width 12 height 14
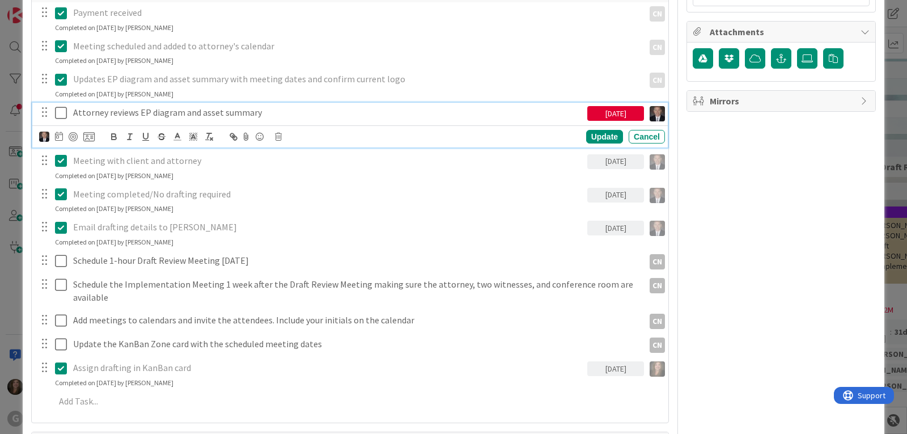
click at [60, 109] on icon at bounding box center [61, 113] width 12 height 14
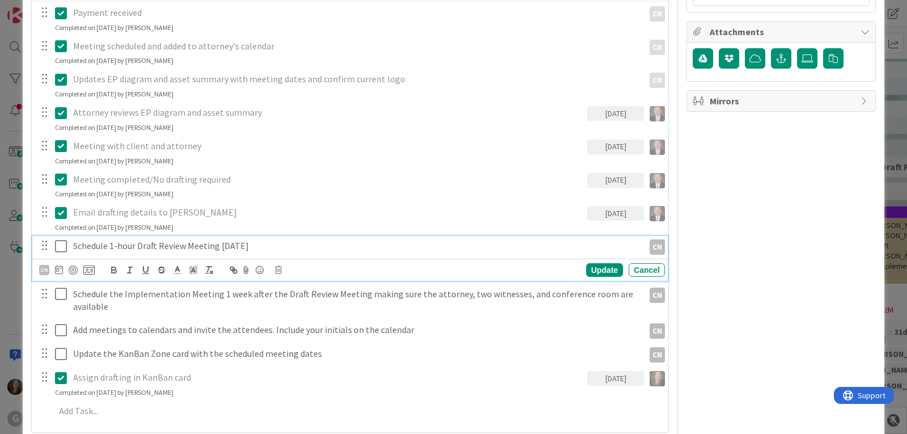
click at [195, 244] on p "Schedule 1-hour Draft Review Meeting [DATE]" at bounding box center [356, 245] width 566 height 13
click at [281, 270] on icon at bounding box center [278, 270] width 7 height 8
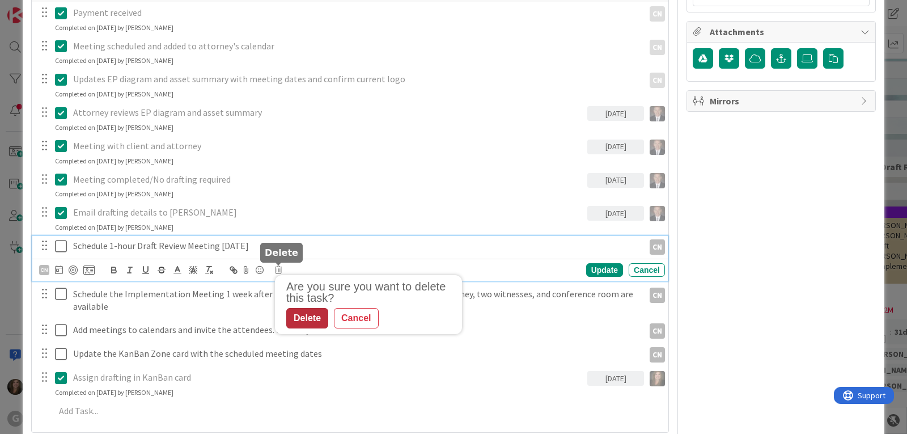
click at [297, 319] on div "Delete" at bounding box center [307, 318] width 42 height 20
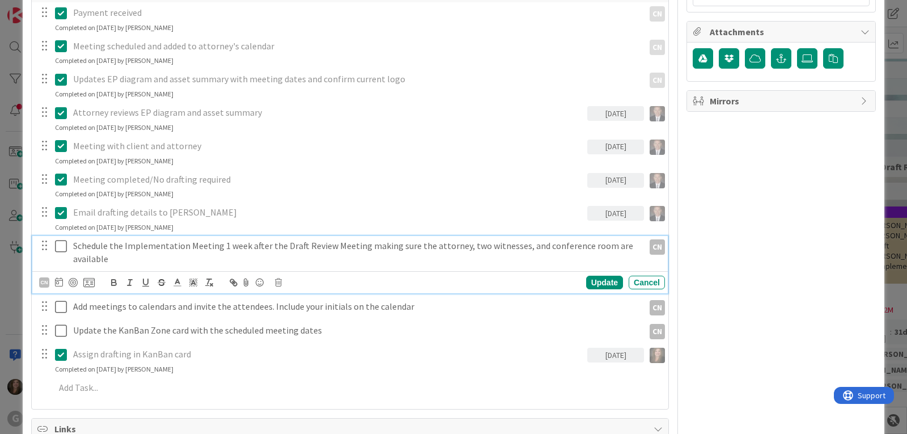
click at [62, 248] on icon at bounding box center [61, 246] width 12 height 14
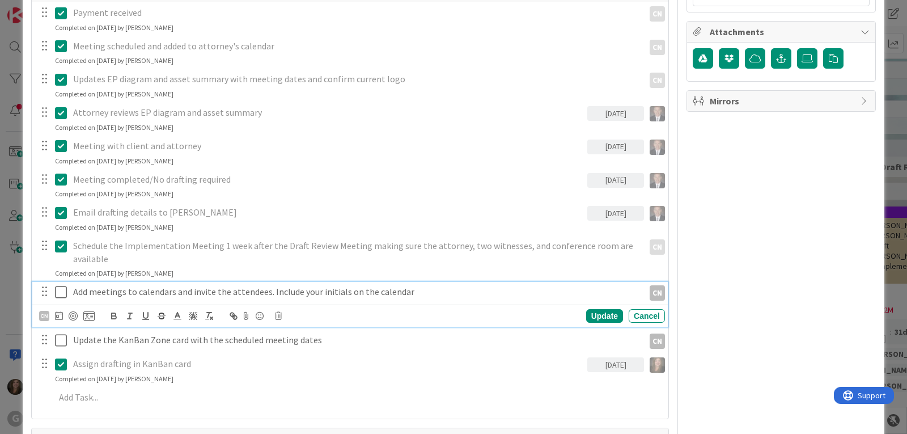
click at [61, 293] on icon at bounding box center [61, 292] width 12 height 14
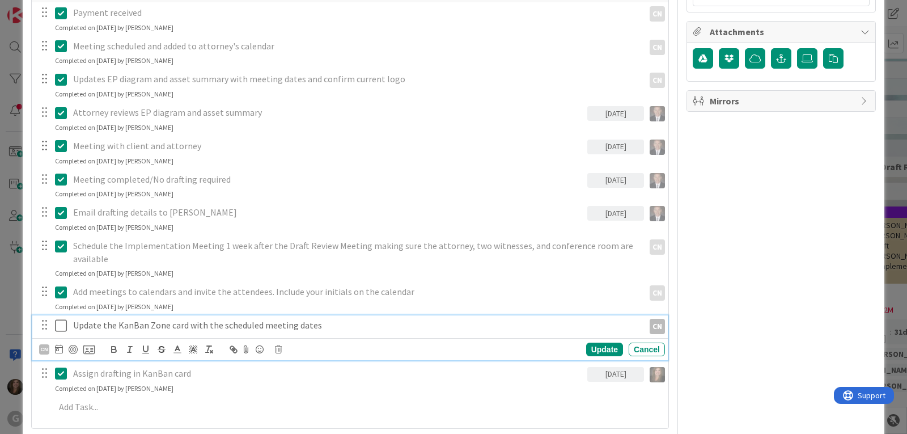
click at [61, 325] on icon at bounding box center [61, 326] width 12 height 14
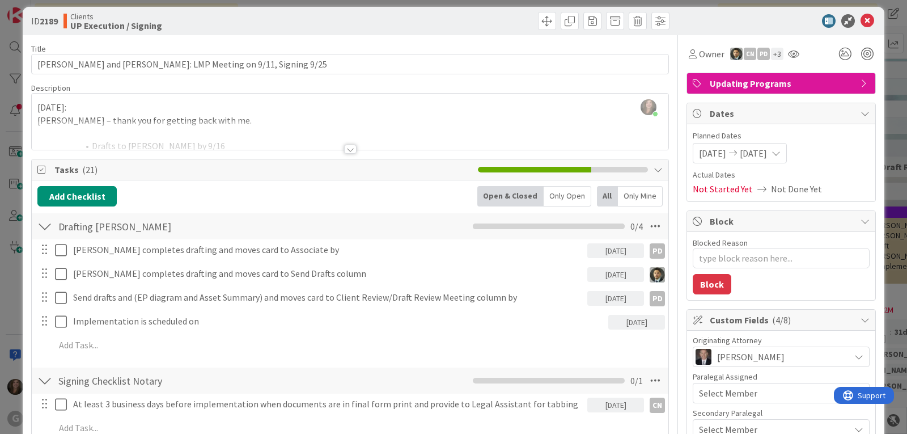
scroll to position [0, 0]
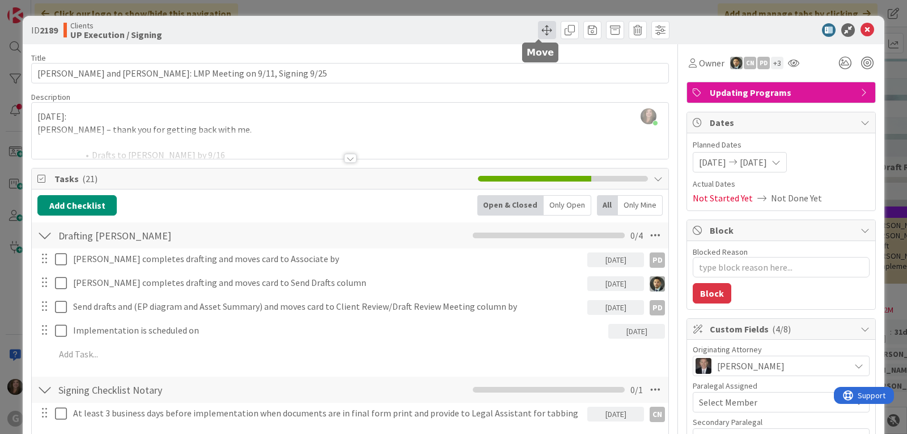
click at [538, 26] on span at bounding box center [547, 30] width 18 height 18
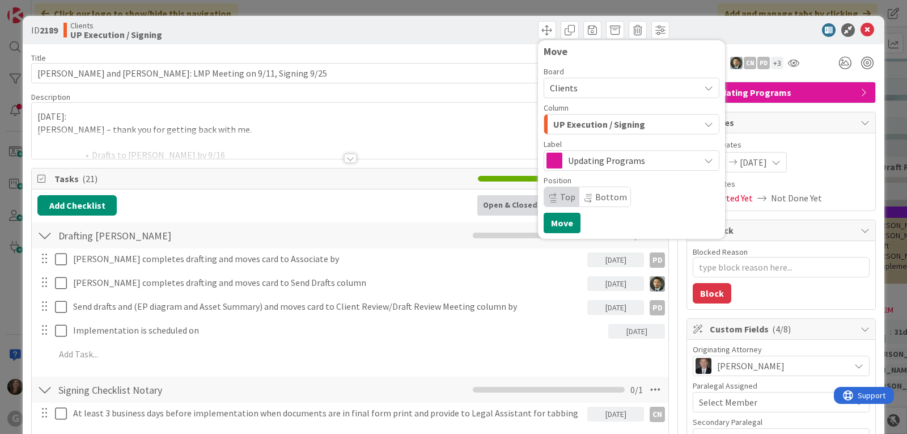
click at [679, 124] on div "UP Execution / Signing" at bounding box center [625, 124] width 149 height 18
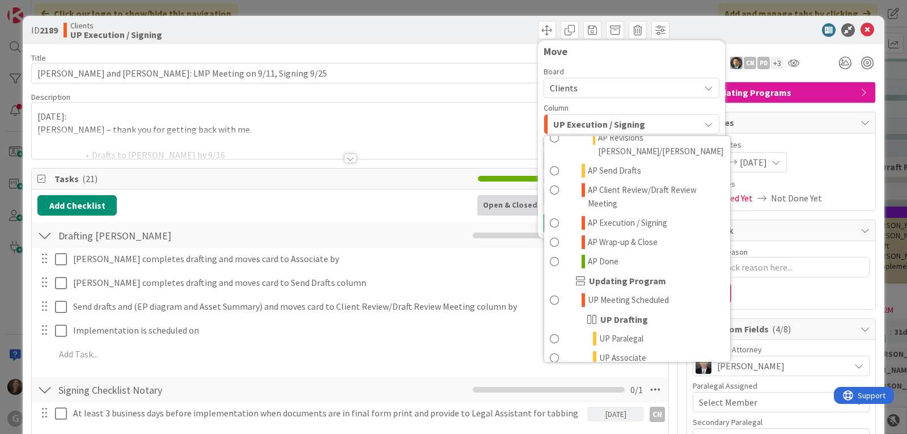
scroll to position [737, 0]
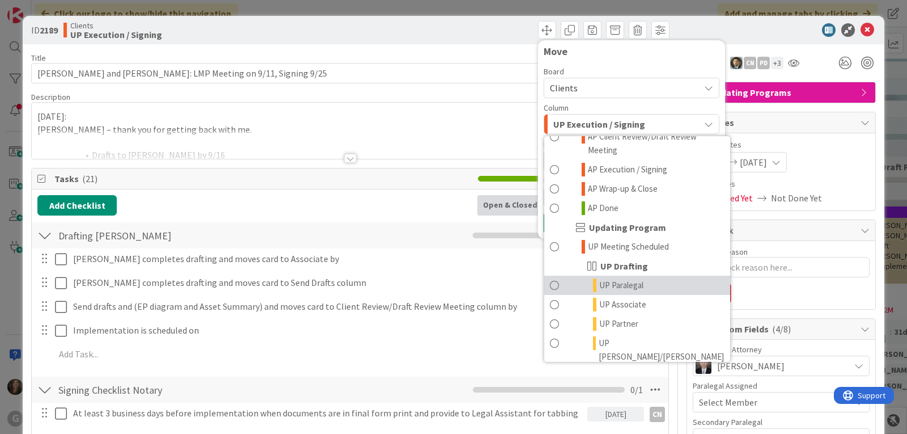
click at [615, 278] on span "UP Paralegal" at bounding box center [621, 285] width 44 height 14
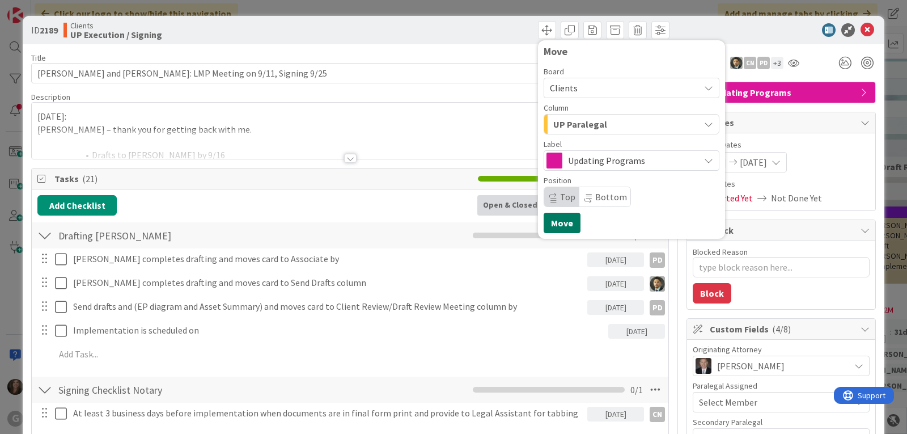
click at [553, 227] on button "Move" at bounding box center [562, 223] width 37 height 20
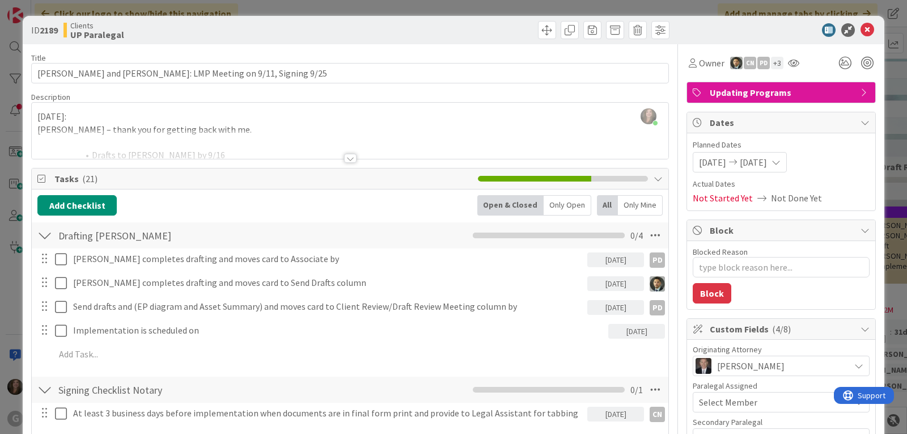
type textarea "x"
click at [861, 30] on icon at bounding box center [868, 30] width 14 height 14
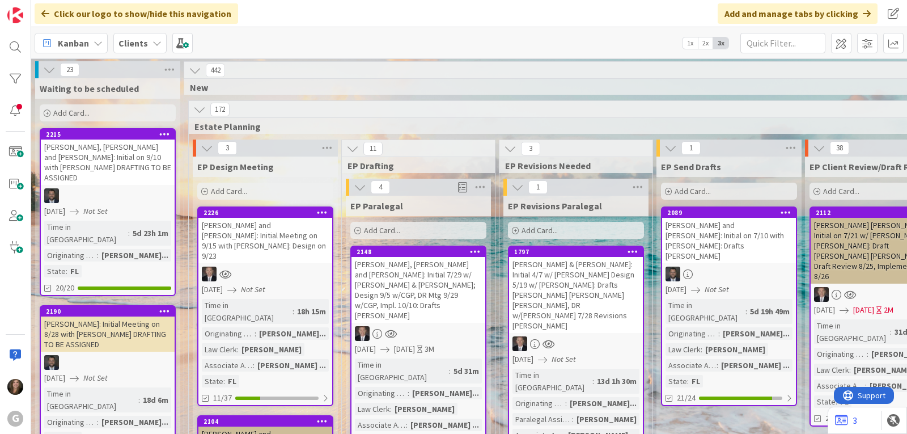
click at [153, 39] on icon at bounding box center [157, 43] width 9 height 9
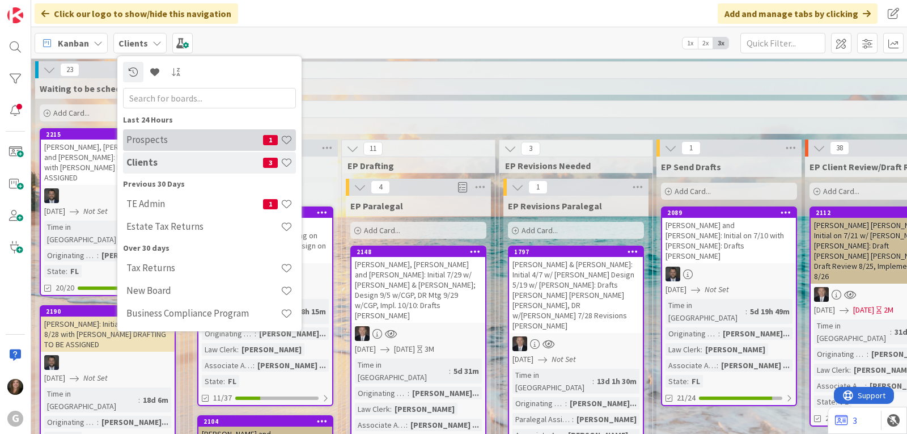
click at [141, 138] on h4 "Prospects" at bounding box center [194, 139] width 137 height 11
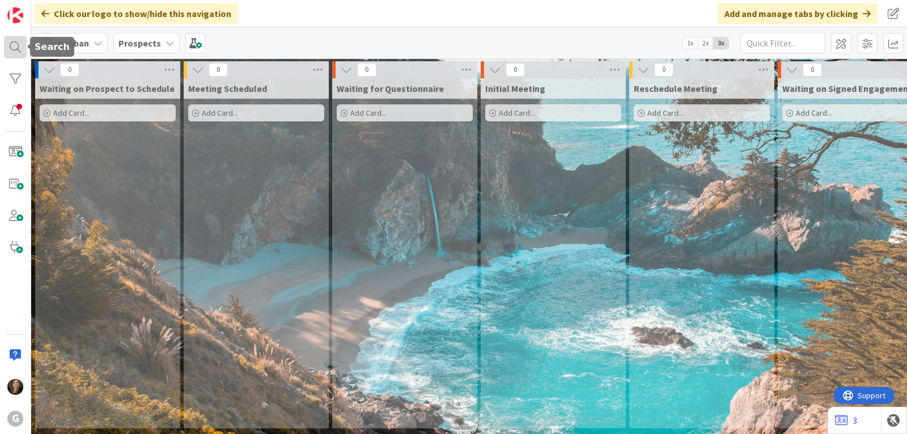
click at [11, 49] on div at bounding box center [15, 47] width 23 height 23
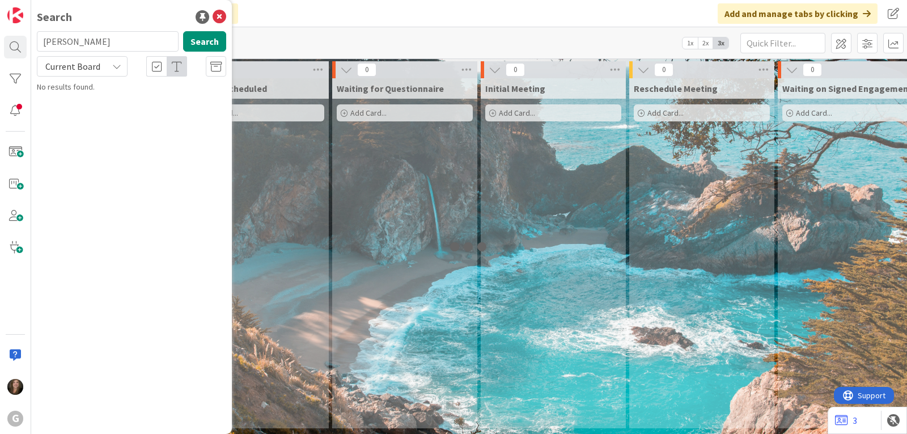
drag, startPoint x: 73, startPoint y: 45, endPoint x: 36, endPoint y: 44, distance: 36.3
click at [36, 44] on div "[PERSON_NAME] Search" at bounding box center [131, 43] width 203 height 25
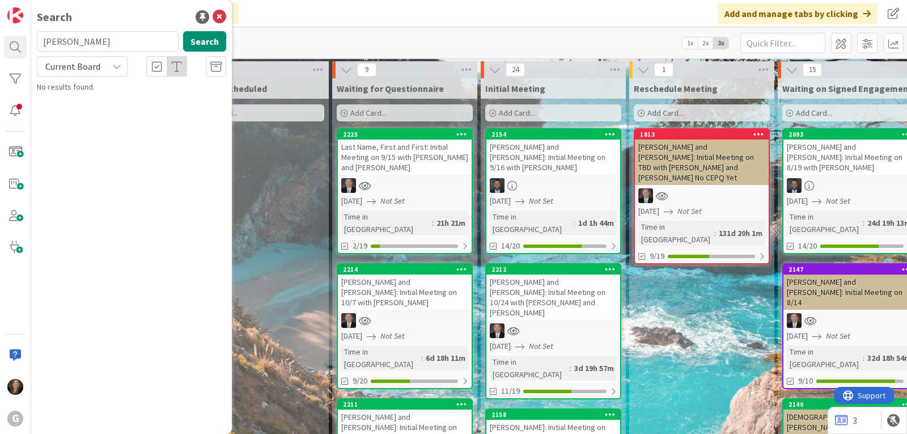
type input "[PERSON_NAME]"
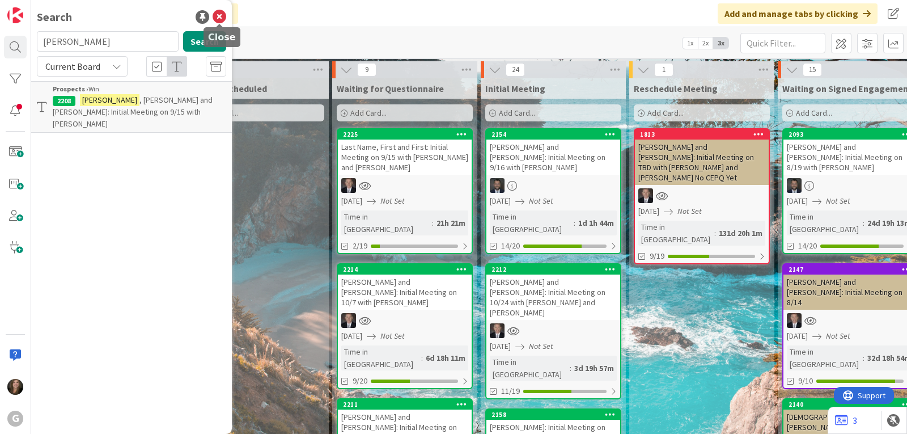
click at [219, 16] on icon at bounding box center [220, 17] width 14 height 14
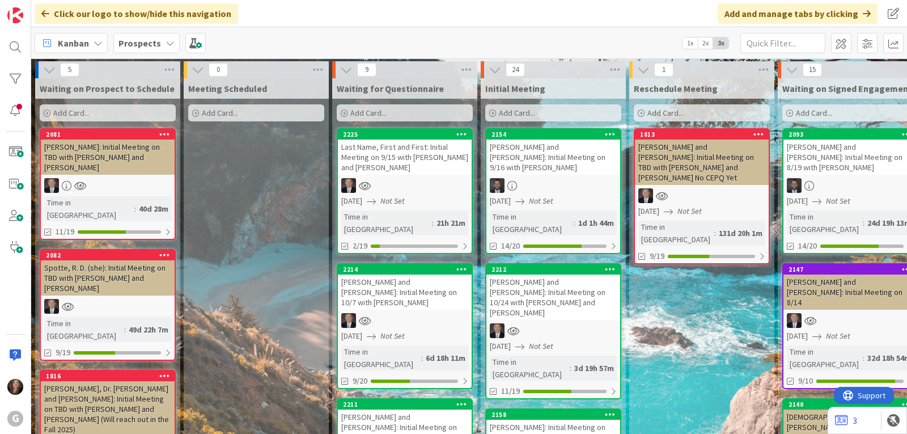
click at [166, 40] on icon at bounding box center [170, 43] width 9 height 9
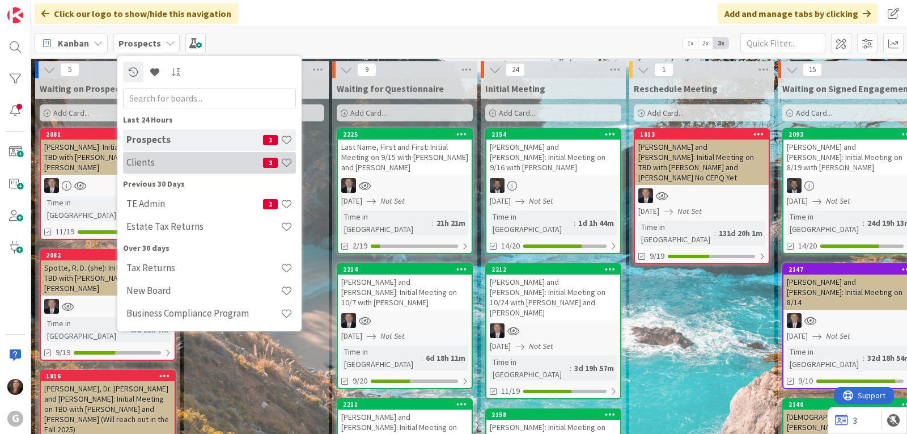
click at [141, 165] on h4 "Clients" at bounding box center [194, 161] width 137 height 11
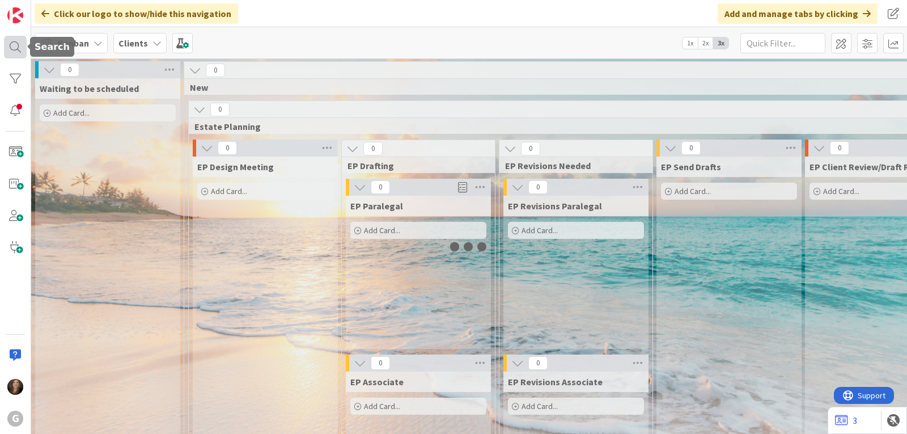
click at [12, 45] on div at bounding box center [15, 47] width 23 height 23
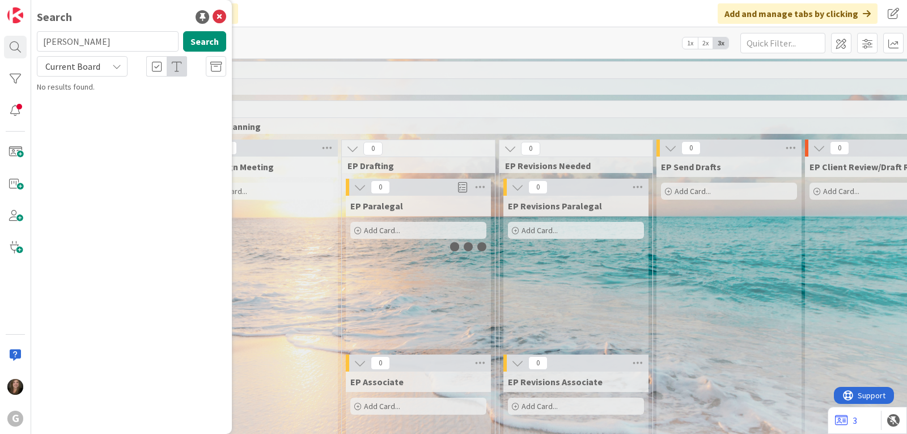
drag, startPoint x: 109, startPoint y: 47, endPoint x: 39, endPoint y: 43, distance: 71.0
click at [39, 43] on input "[PERSON_NAME]" at bounding box center [108, 41] width 142 height 20
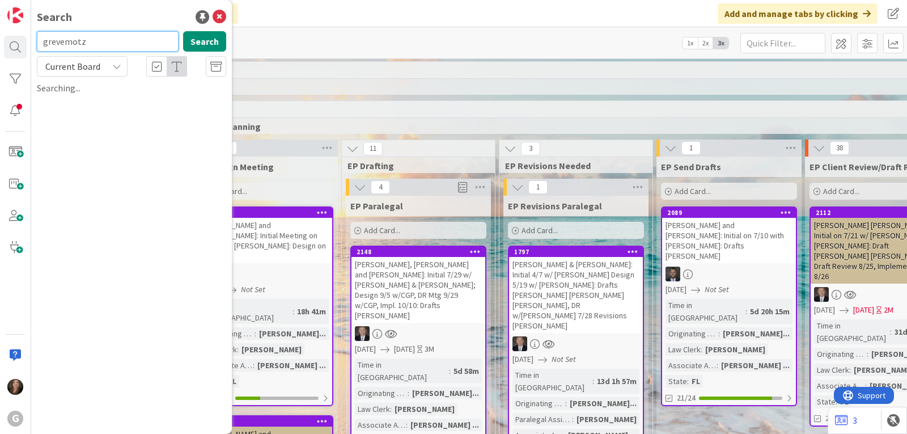
drag, startPoint x: 105, startPoint y: 43, endPoint x: 31, endPoint y: 39, distance: 74.4
click at [31, 39] on div "grevemotz Search" at bounding box center [131, 43] width 203 height 25
type input "grevenitz"
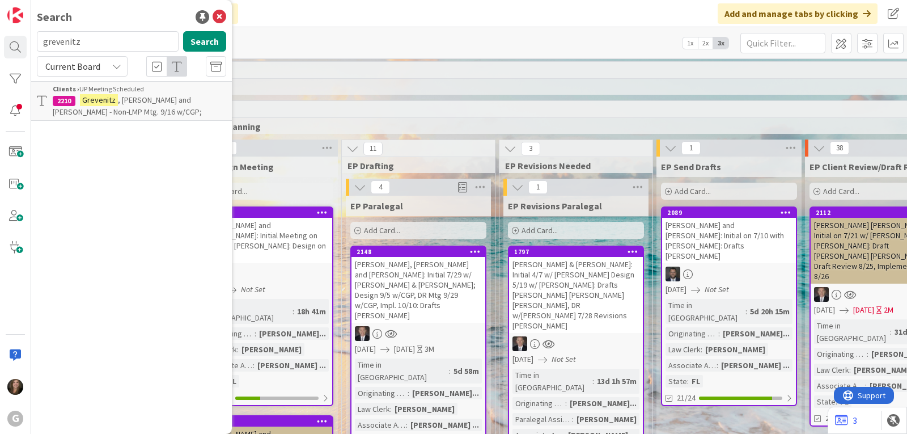
click at [93, 109] on span ", [PERSON_NAME] and [PERSON_NAME] - Non-LMP Mtg. 9/16 w/CGP;" at bounding box center [127, 106] width 149 height 22
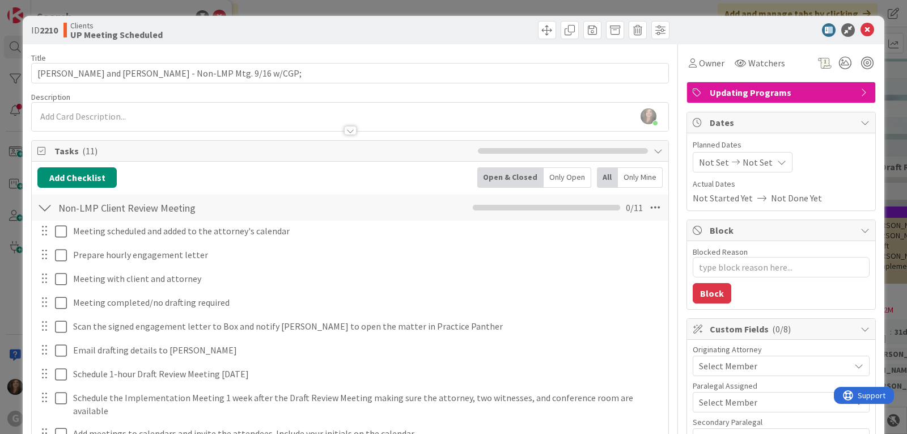
type textarea "x"
